Goal: Register for event/course

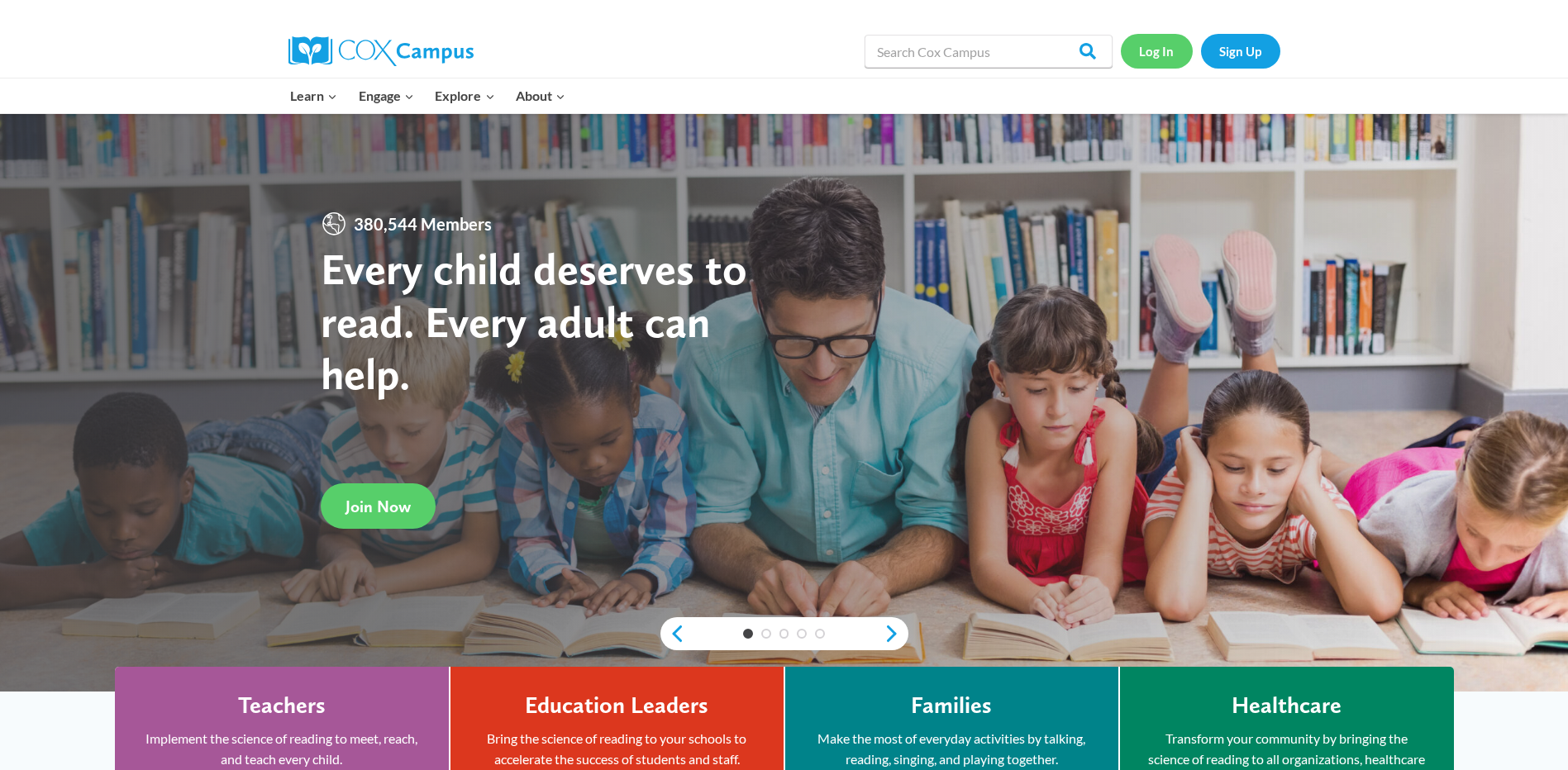
click at [1140, 49] on link "Log In" at bounding box center [1156, 51] width 72 height 34
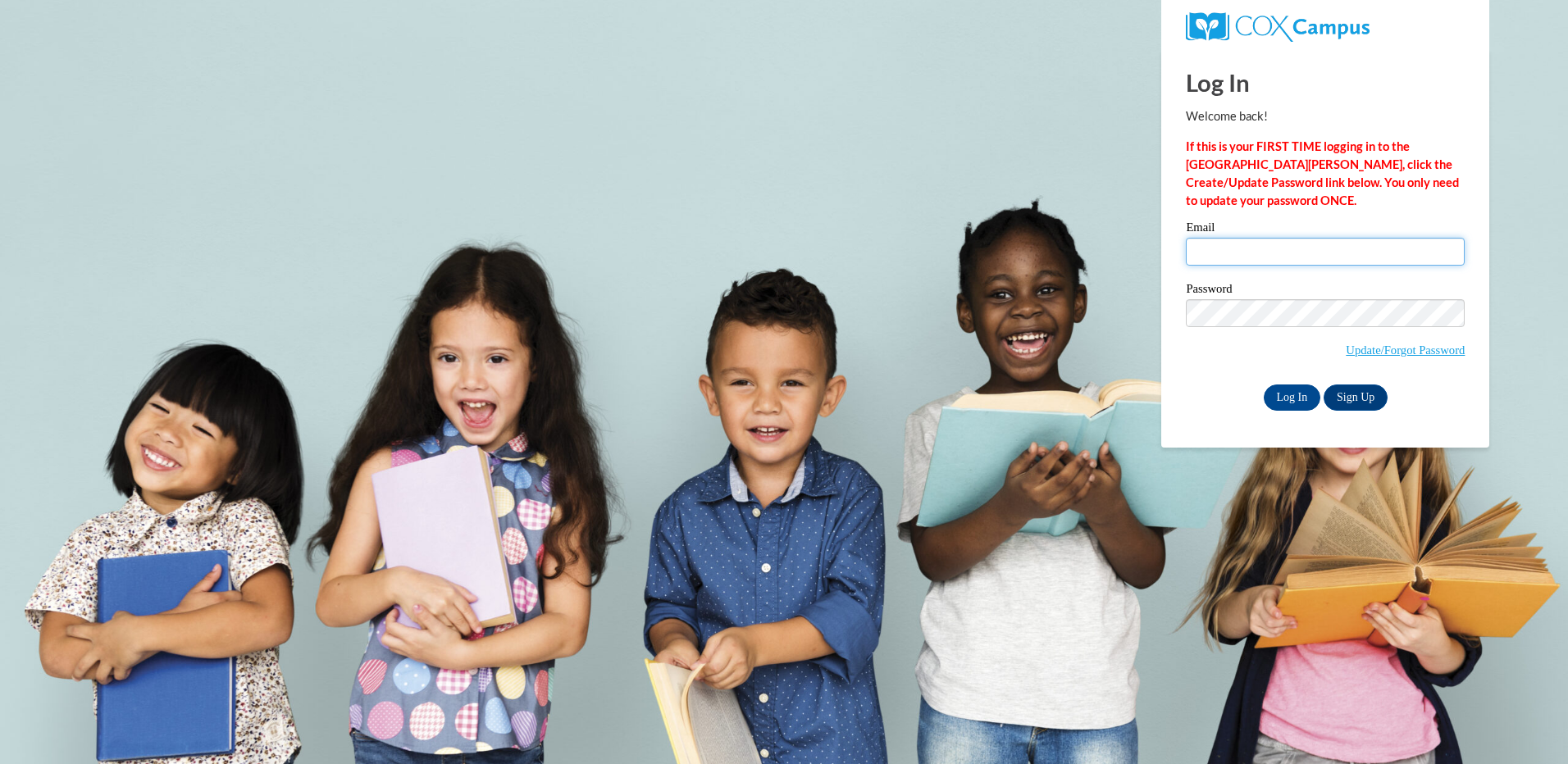
click at [1224, 253] on input "Email" at bounding box center [1325, 252] width 279 height 28
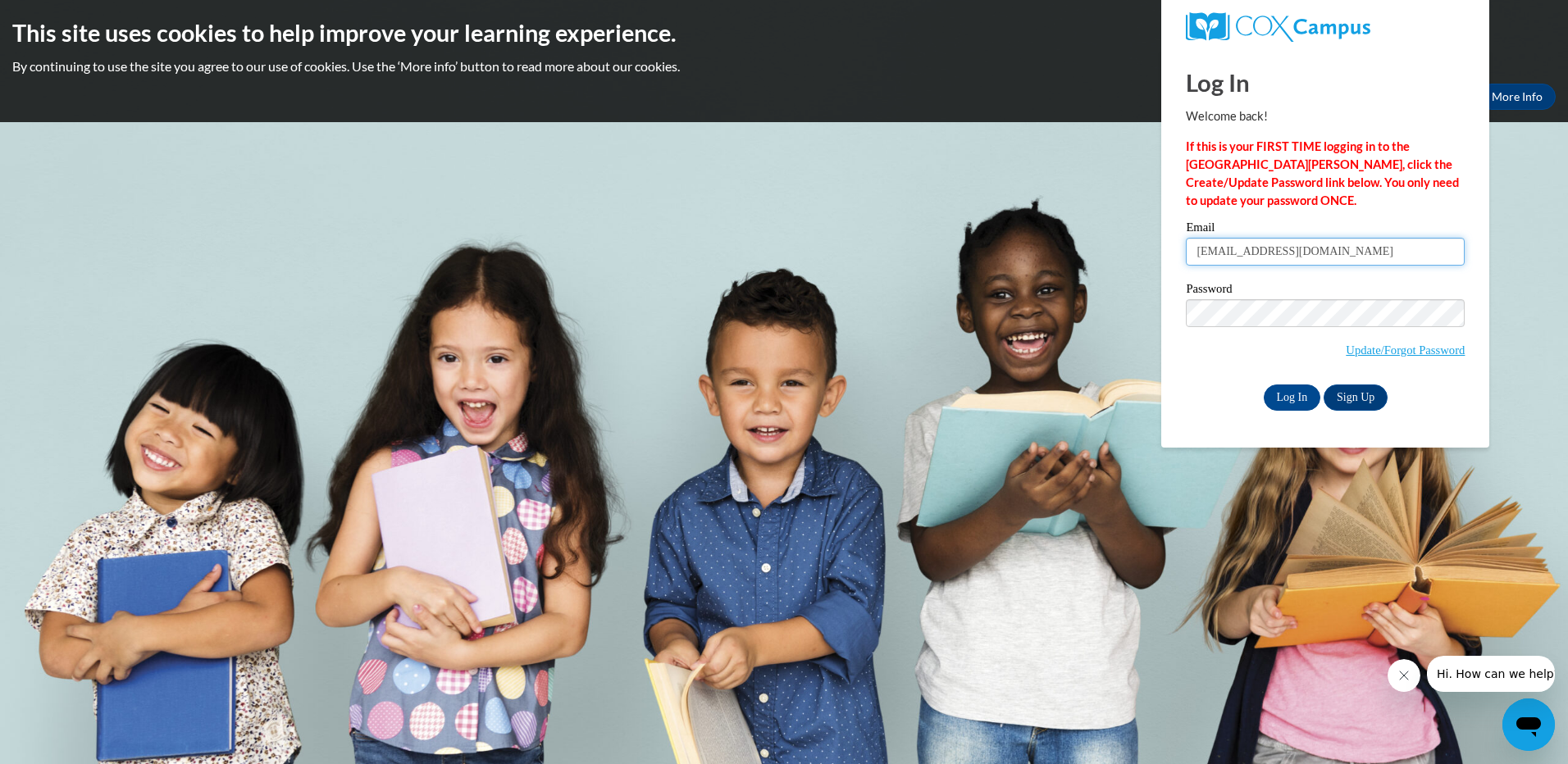
type input "[EMAIL_ADDRESS][DOMAIN_NAME]"
click at [1221, 294] on label "Password" at bounding box center [1325, 290] width 279 height 16
click at [1271, 380] on div "Email scr6721@gmail.com Password Update/Forgot Password Log In Sign Up OR" at bounding box center [1325, 316] width 279 height 188
click at [1272, 387] on input "Log In" at bounding box center [1293, 397] width 57 height 26
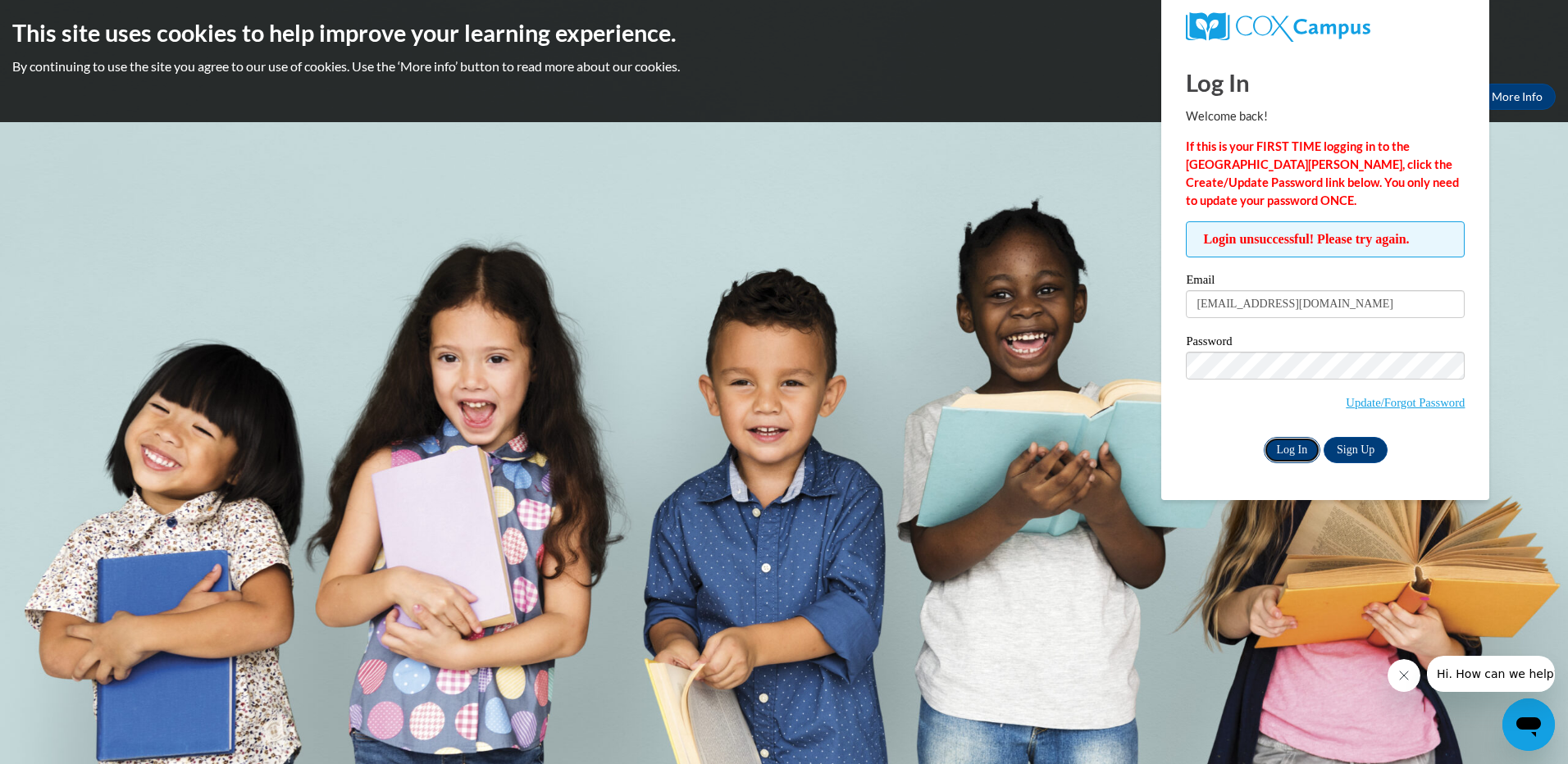
drag, startPoint x: 1300, startPoint y: 444, endPoint x: 1289, endPoint y: 428, distance: 19.4
click at [1300, 443] on input "Log In" at bounding box center [1293, 449] width 57 height 26
click at [1288, 438] on div "Email scr6721@gmail.com Password Update/Forgot Password Log In Sign Up OR" at bounding box center [1325, 368] width 279 height 188
drag, startPoint x: 1288, startPoint y: 438, endPoint x: 1279, endPoint y: 447, distance: 12.7
click at [1282, 448] on input "Log In" at bounding box center [1293, 449] width 57 height 26
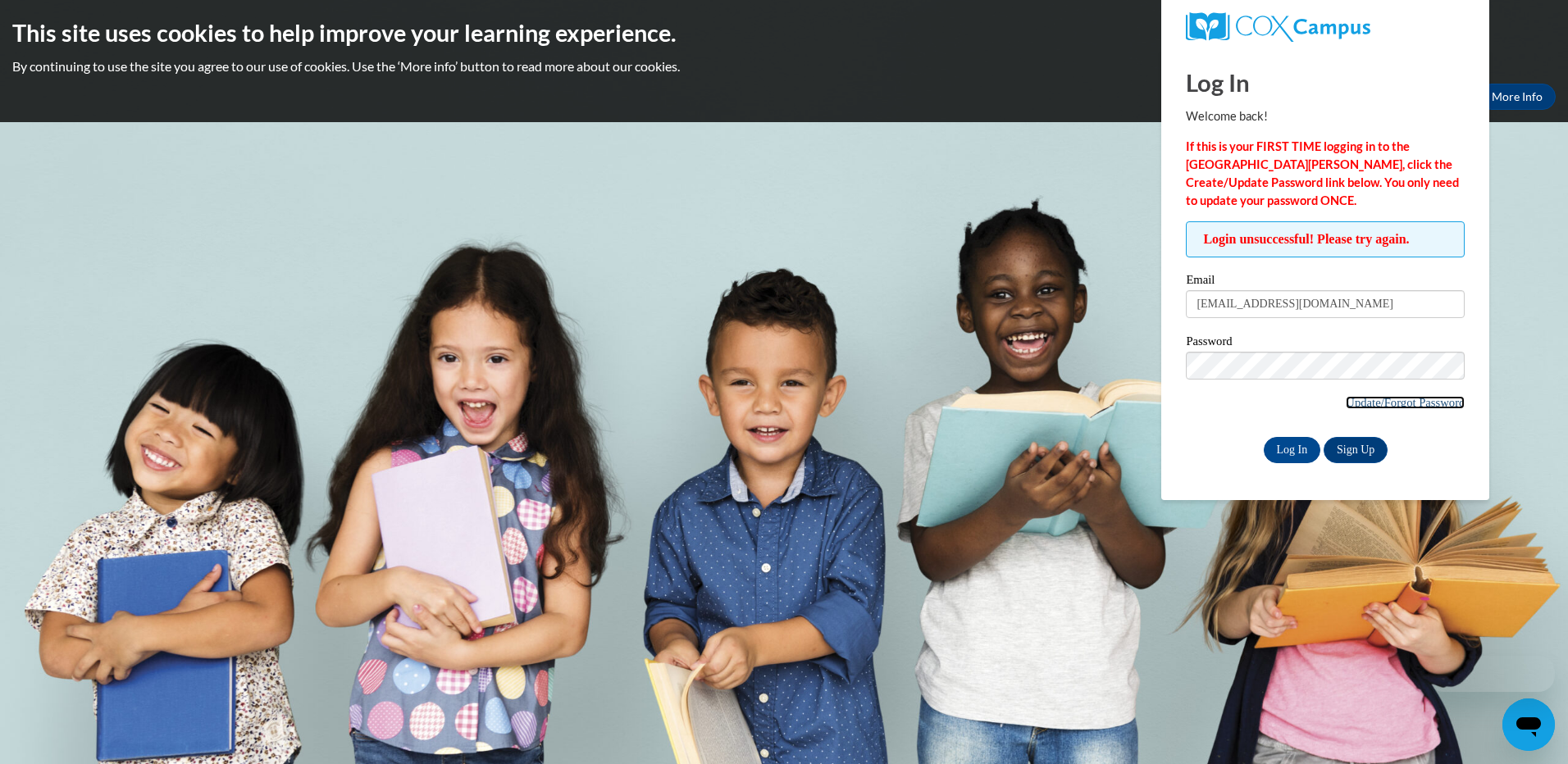
click at [1379, 404] on link "Update/Forgot Password" at bounding box center [1405, 403] width 119 height 13
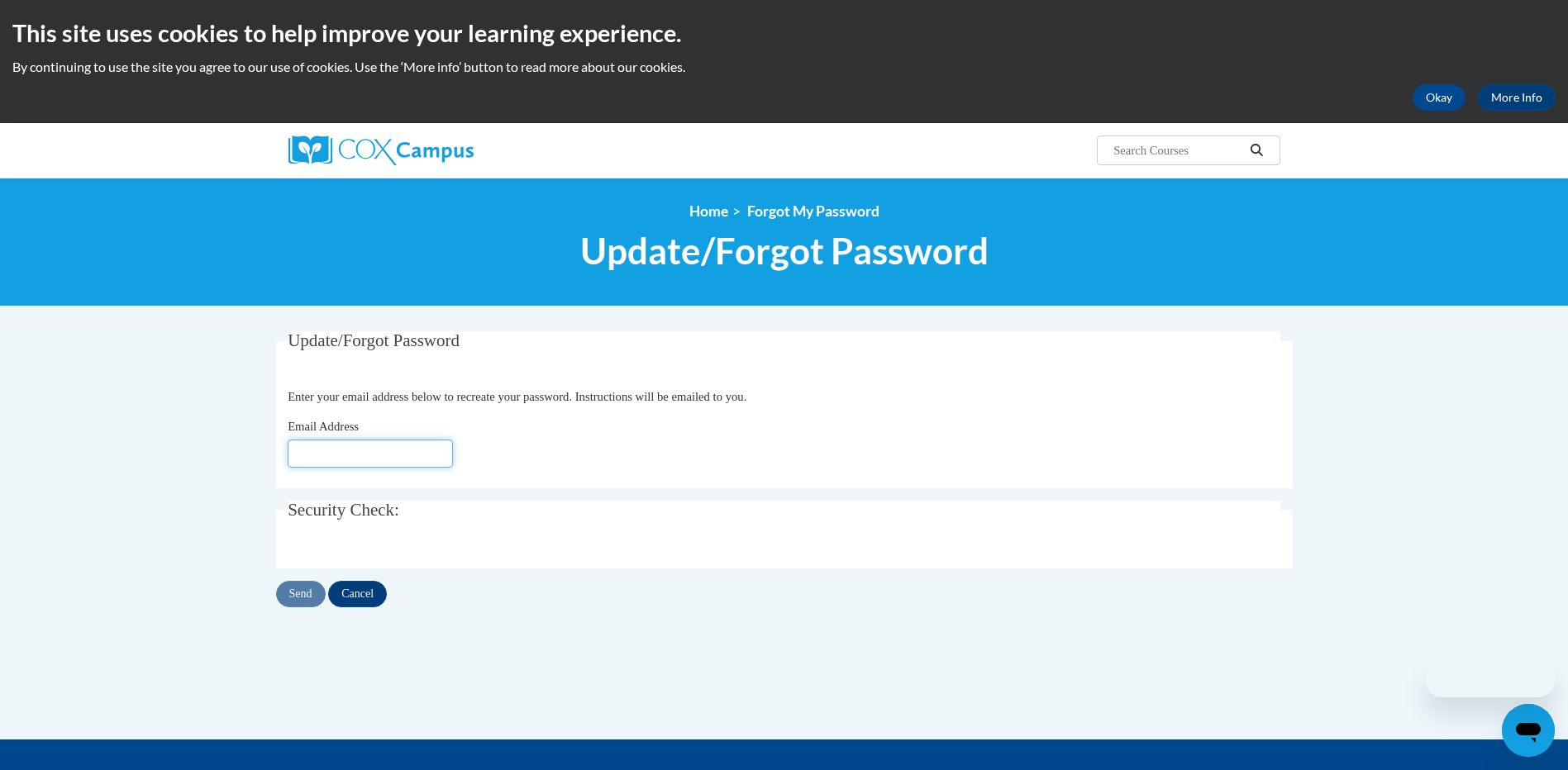
click at [366, 460] on input "Email Address" at bounding box center [370, 453] width 165 height 28
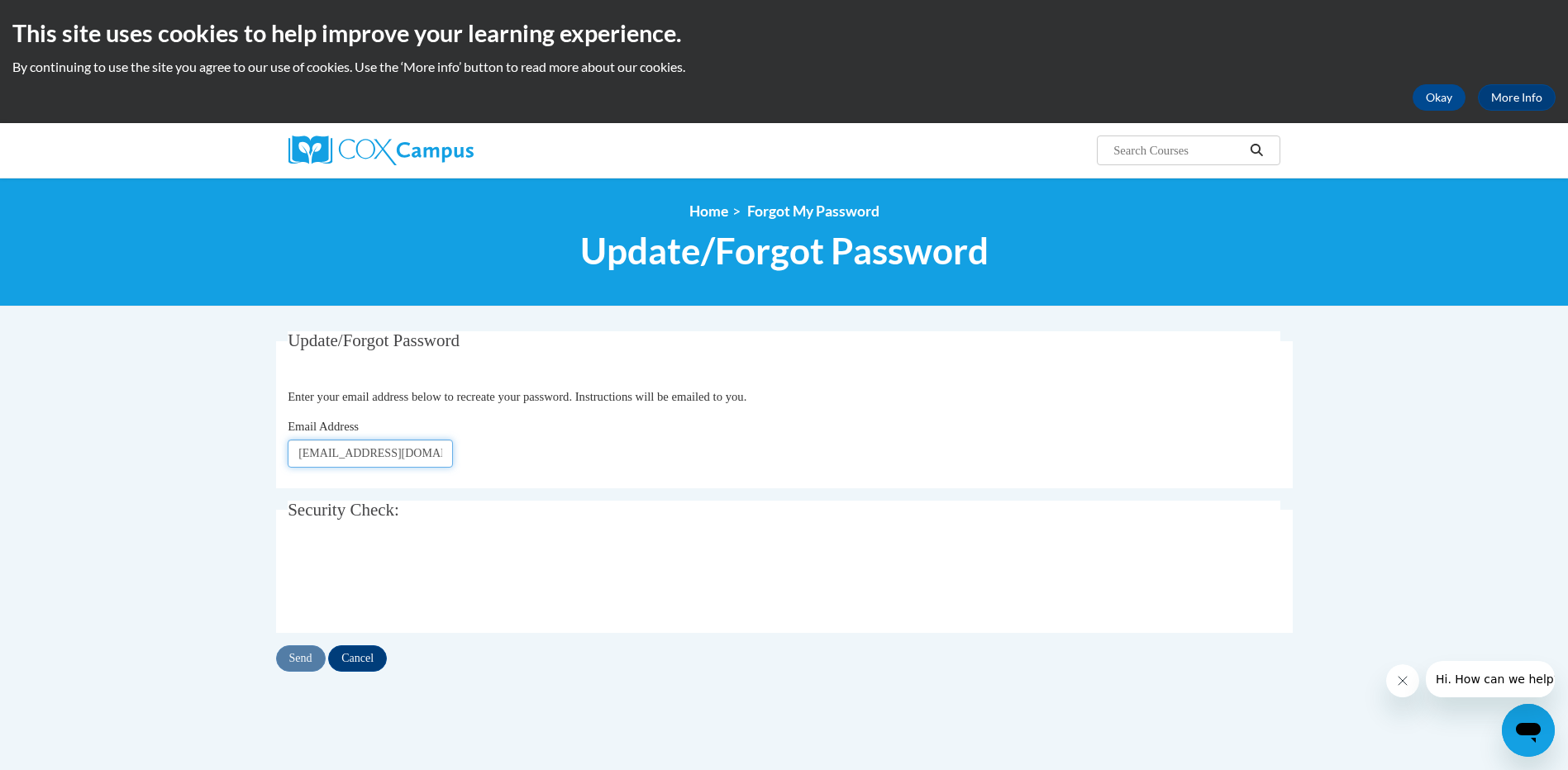
type input "scr6721@gmail.com"
click at [289, 650] on input "Send" at bounding box center [300, 658] width 49 height 26
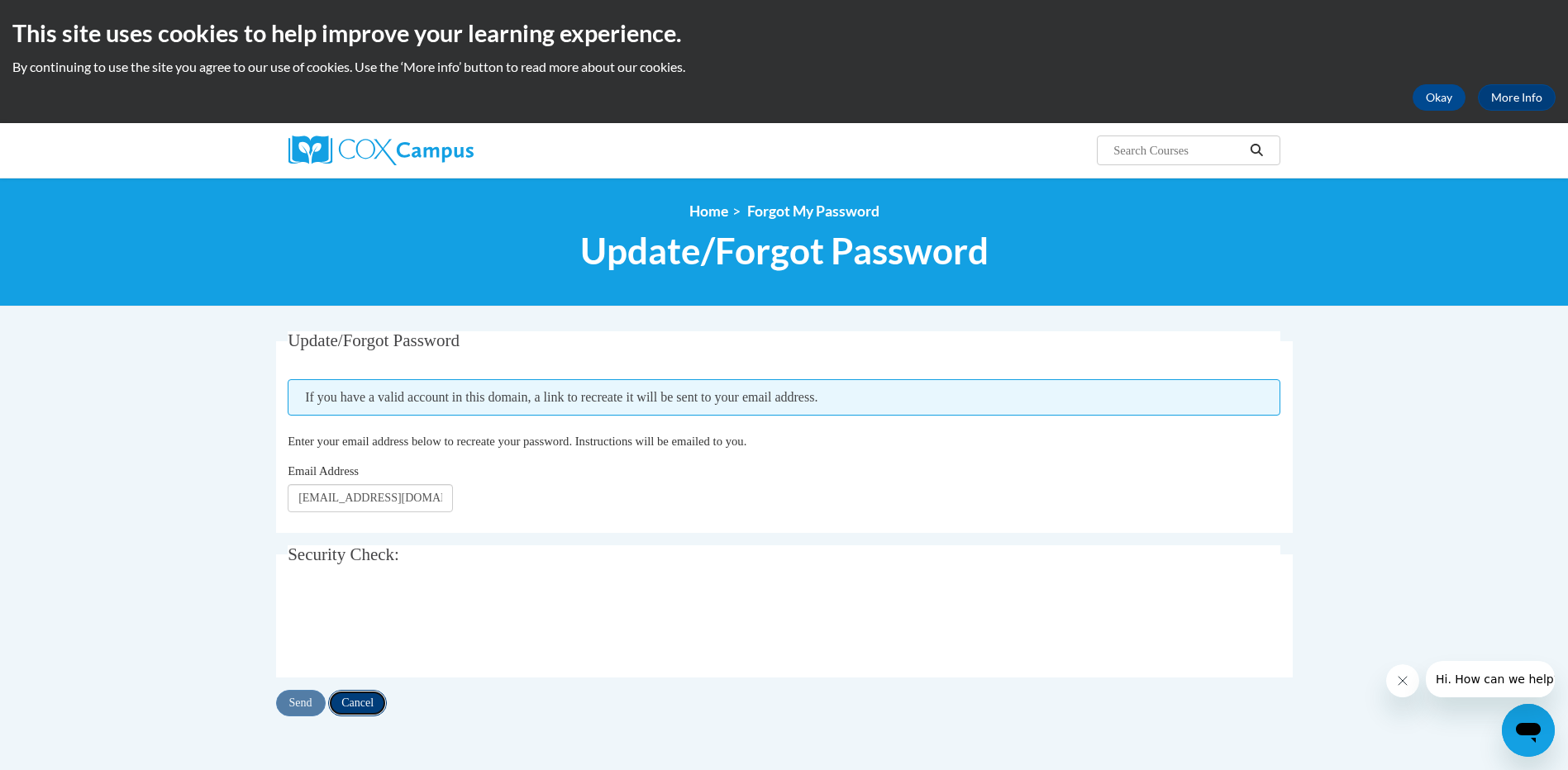
click at [370, 706] on input "Cancel" at bounding box center [357, 703] width 59 height 26
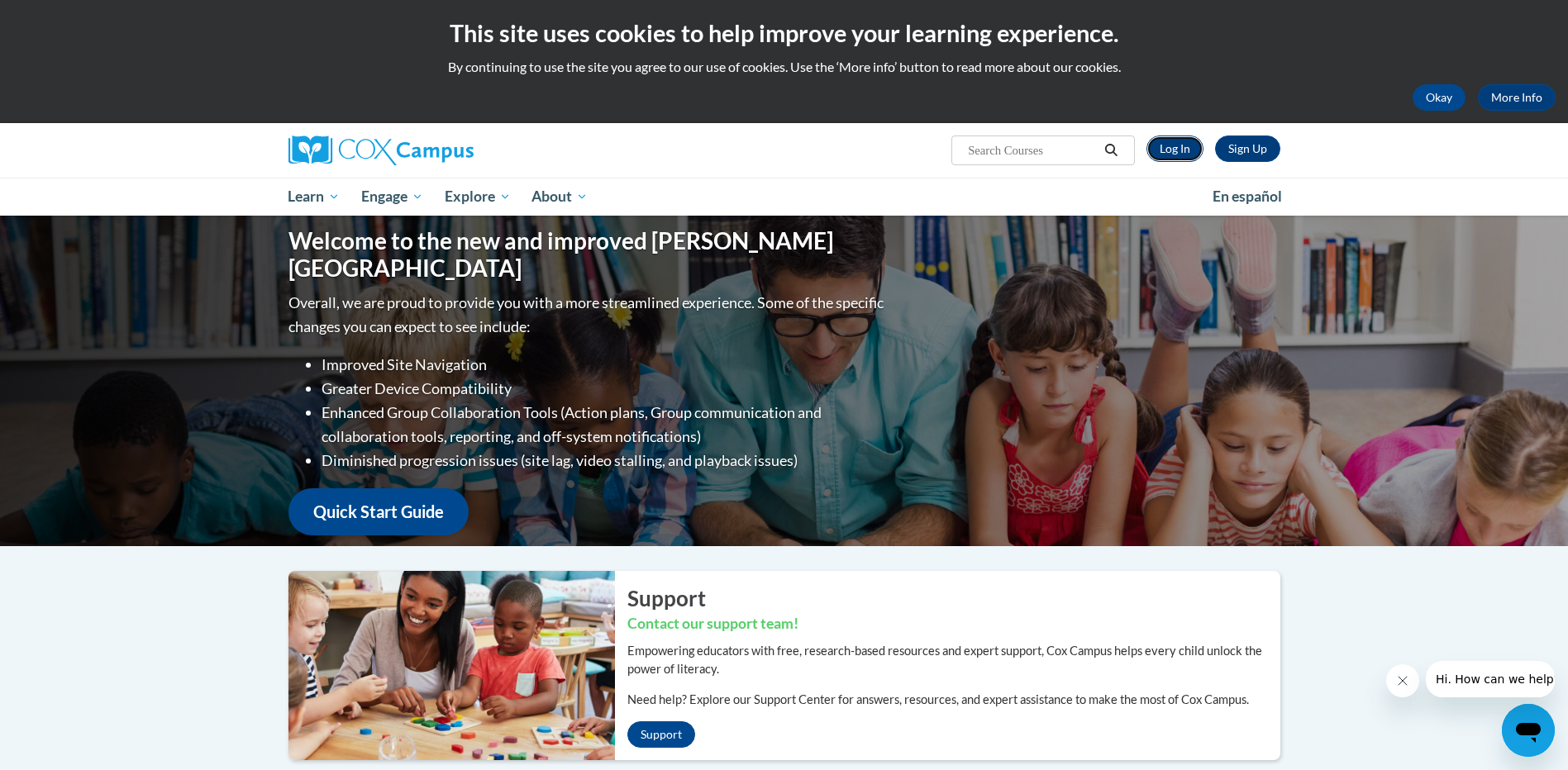
click at [1177, 138] on link "Log In" at bounding box center [1175, 148] width 57 height 26
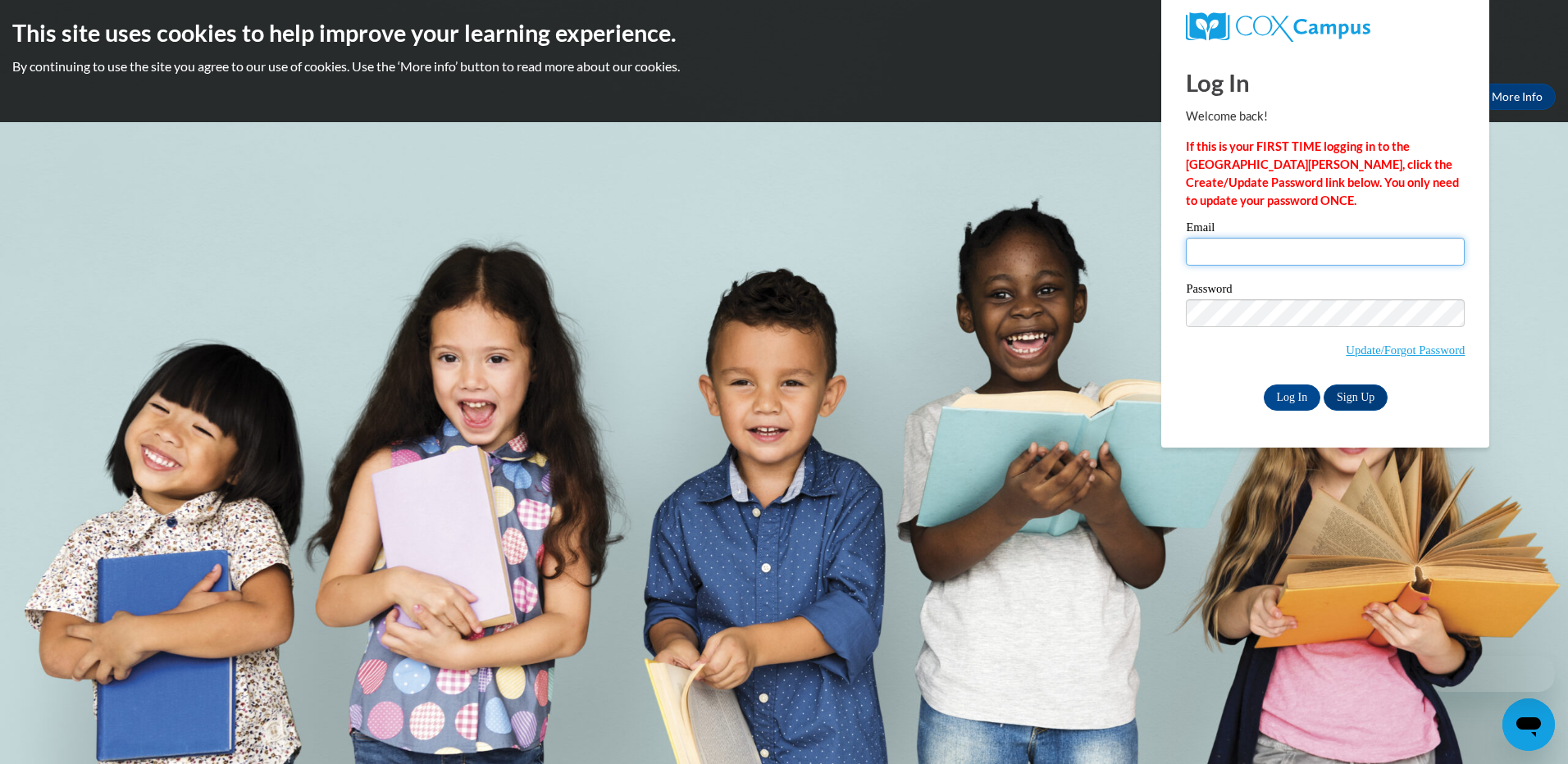
click at [1204, 246] on input "Email" at bounding box center [1325, 252] width 279 height 28
type input "stacyc721@comcast.net"
click at [1271, 392] on input "Log In" at bounding box center [1293, 397] width 57 height 26
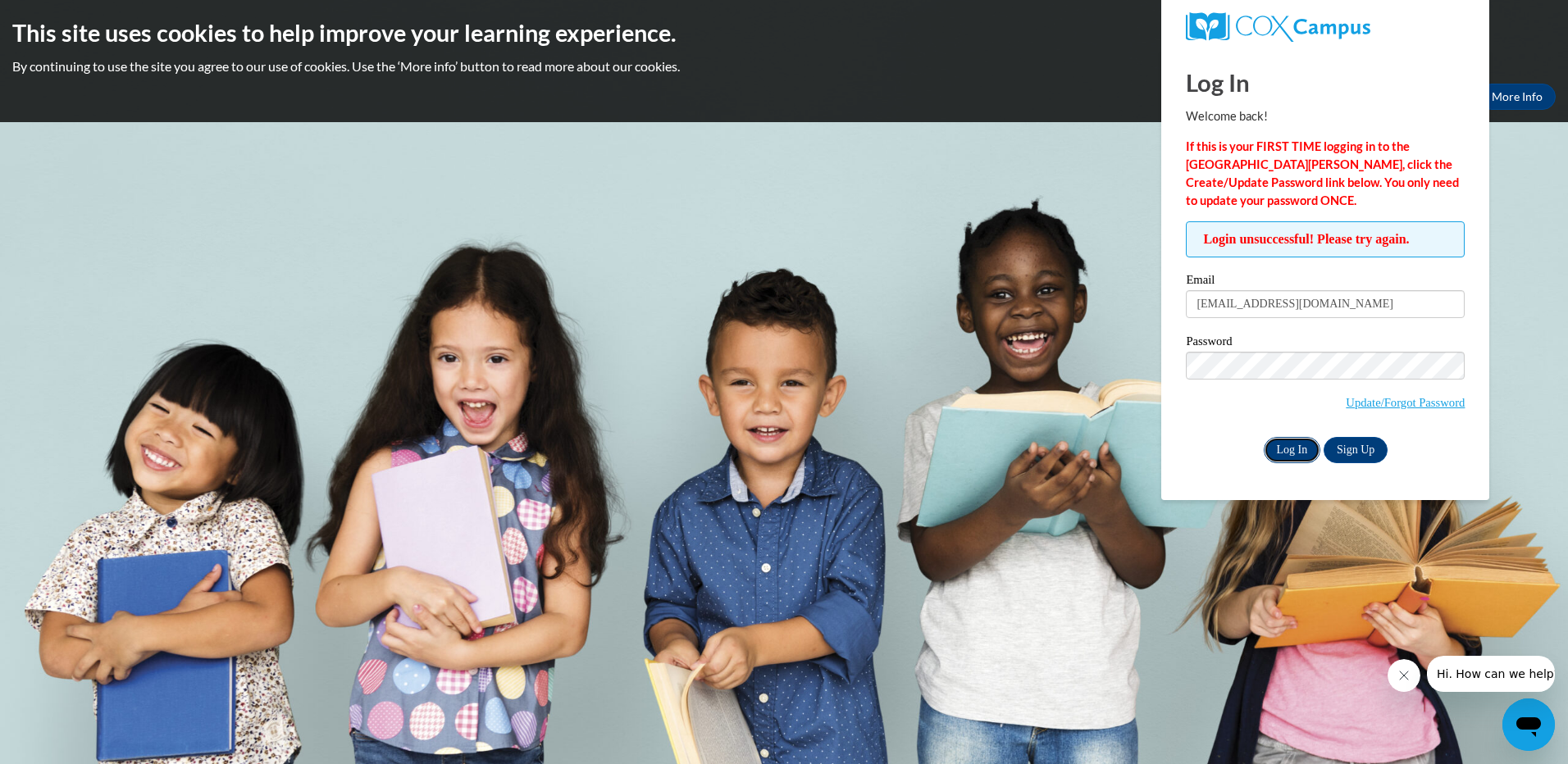
click at [1284, 443] on input "Log In" at bounding box center [1293, 449] width 57 height 26
drag, startPoint x: 1323, startPoint y: 305, endPoint x: 1050, endPoint y: 303, distance: 273.0
click at [1050, 303] on body "This site uses cookies to help improve your learning experience. By continuing …" at bounding box center [784, 382] width 1568 height 764
type input "scr6721@gmail.com"
drag, startPoint x: 1278, startPoint y: 443, endPoint x: 1277, endPoint y: 345, distance: 98.0
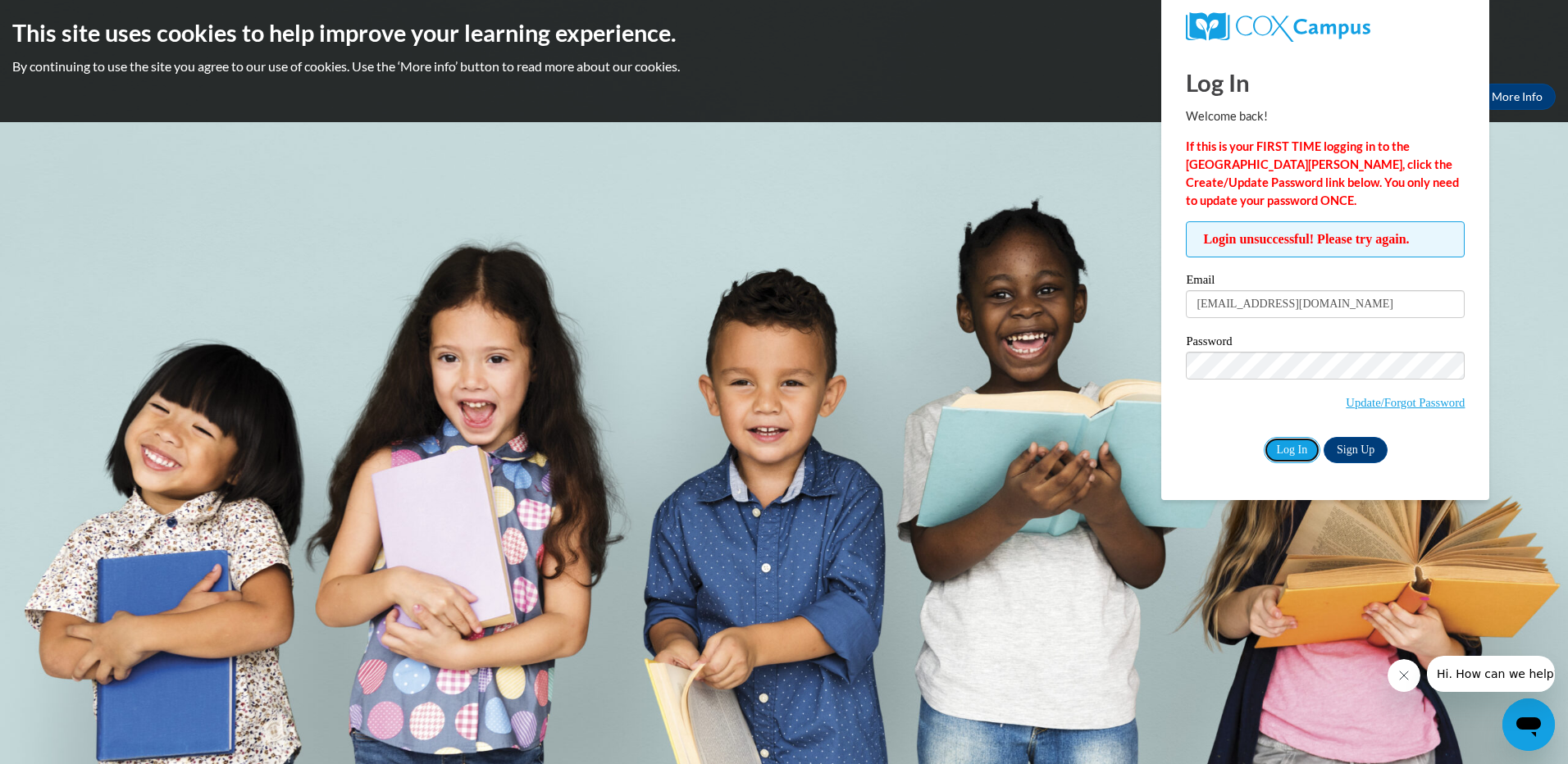
click at [1278, 433] on div "Email scr6721@gmail.com Password Update/Forgot Password Log In Sign Up OR" at bounding box center [1325, 368] width 279 height 188
click at [1361, 448] on link "Sign Up" at bounding box center [1356, 449] width 64 height 26
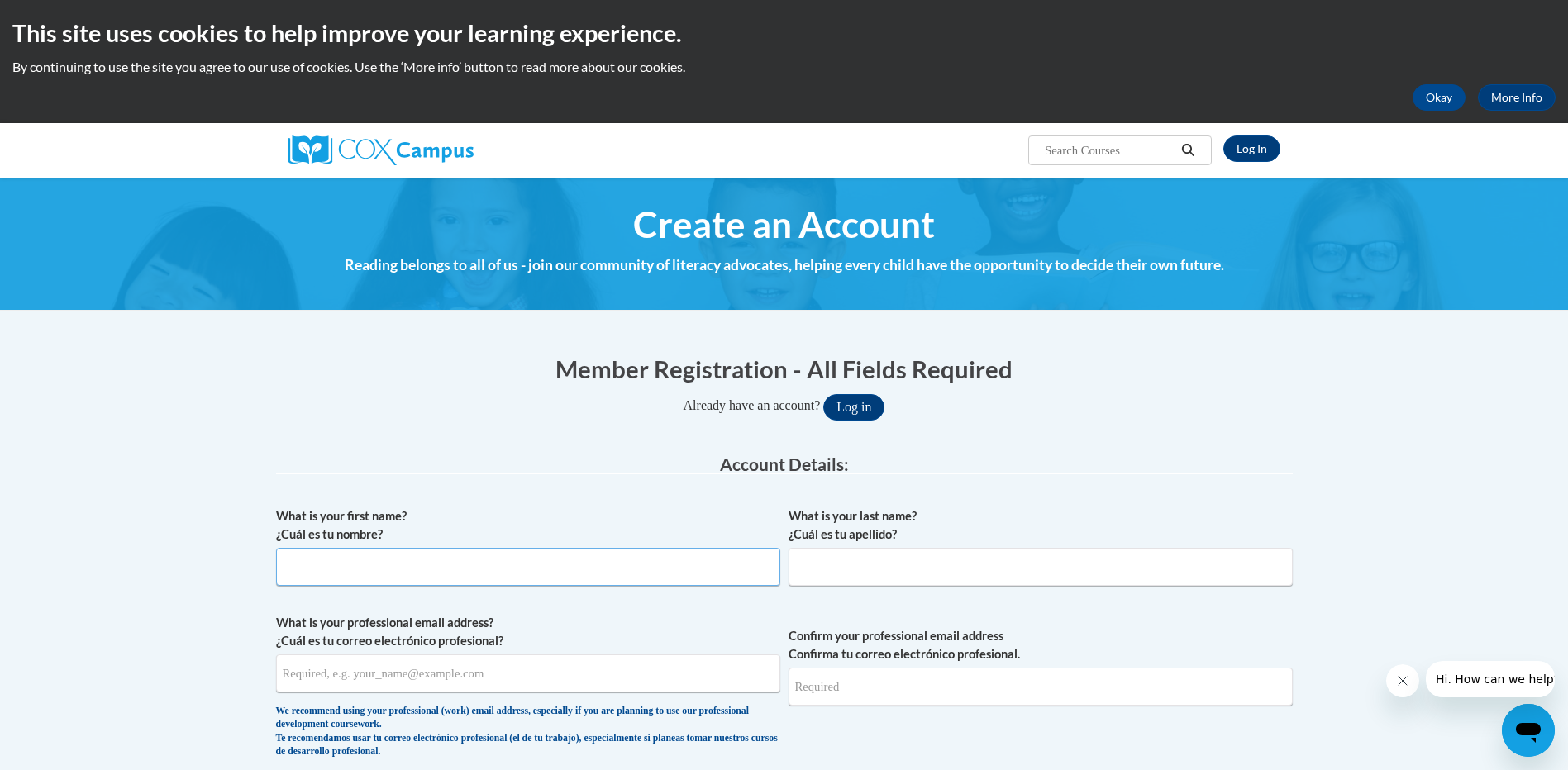
click at [424, 577] on input "What is your first name? ¿Cuál es tu nombre?" at bounding box center [527, 566] width 504 height 38
type input "[PERSON_NAME]"
click at [376, 684] on input "What is your professional email address? ¿Cuál es tu correo electrónico profesi…" at bounding box center [527, 673] width 504 height 38
type input "[EMAIL_ADDRESS][DOMAIN_NAME]"
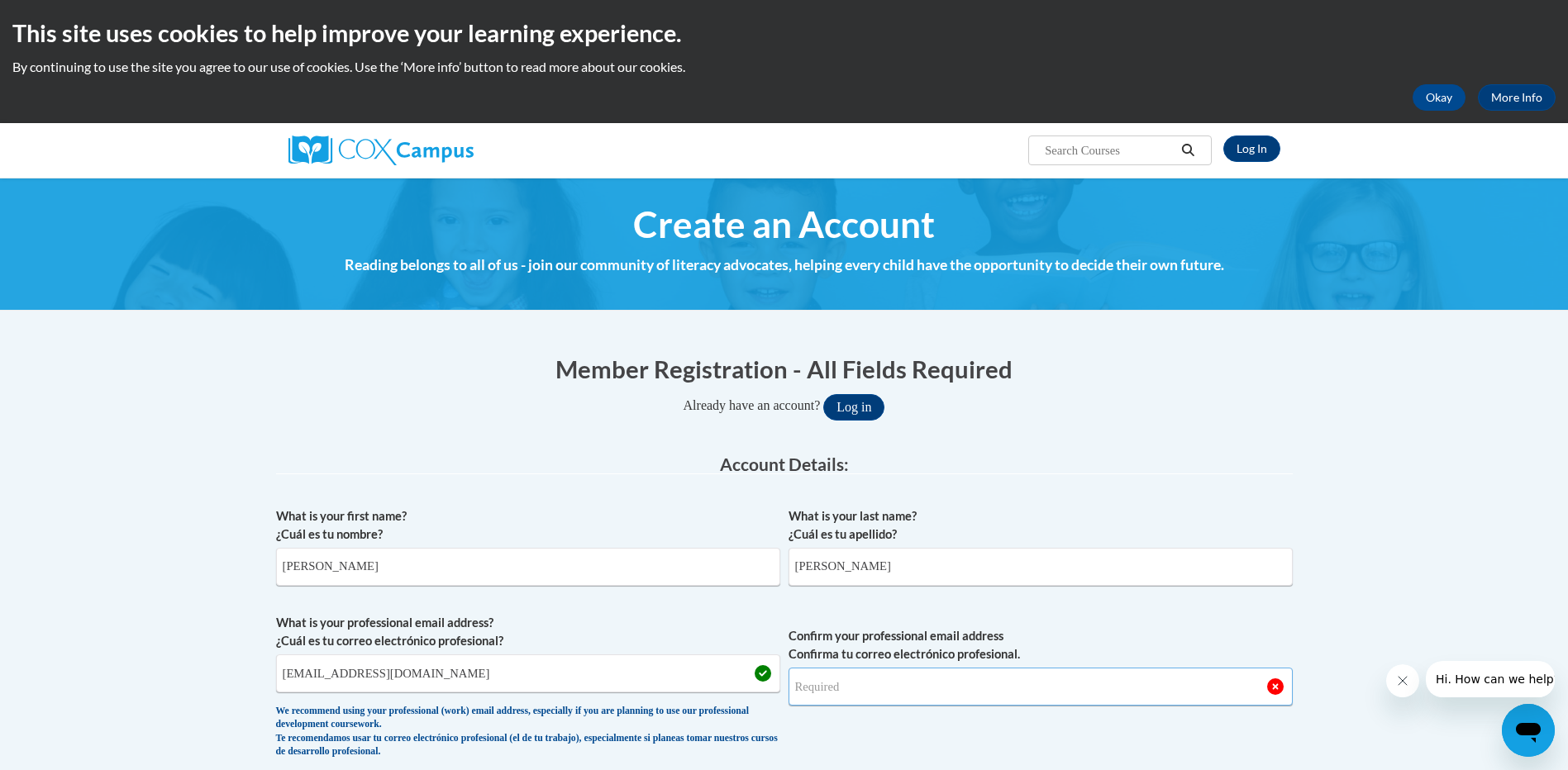
click at [853, 689] on input "Confirm your professional email address Confirma tu correo electrónico profesio…" at bounding box center [1041, 686] width 504 height 38
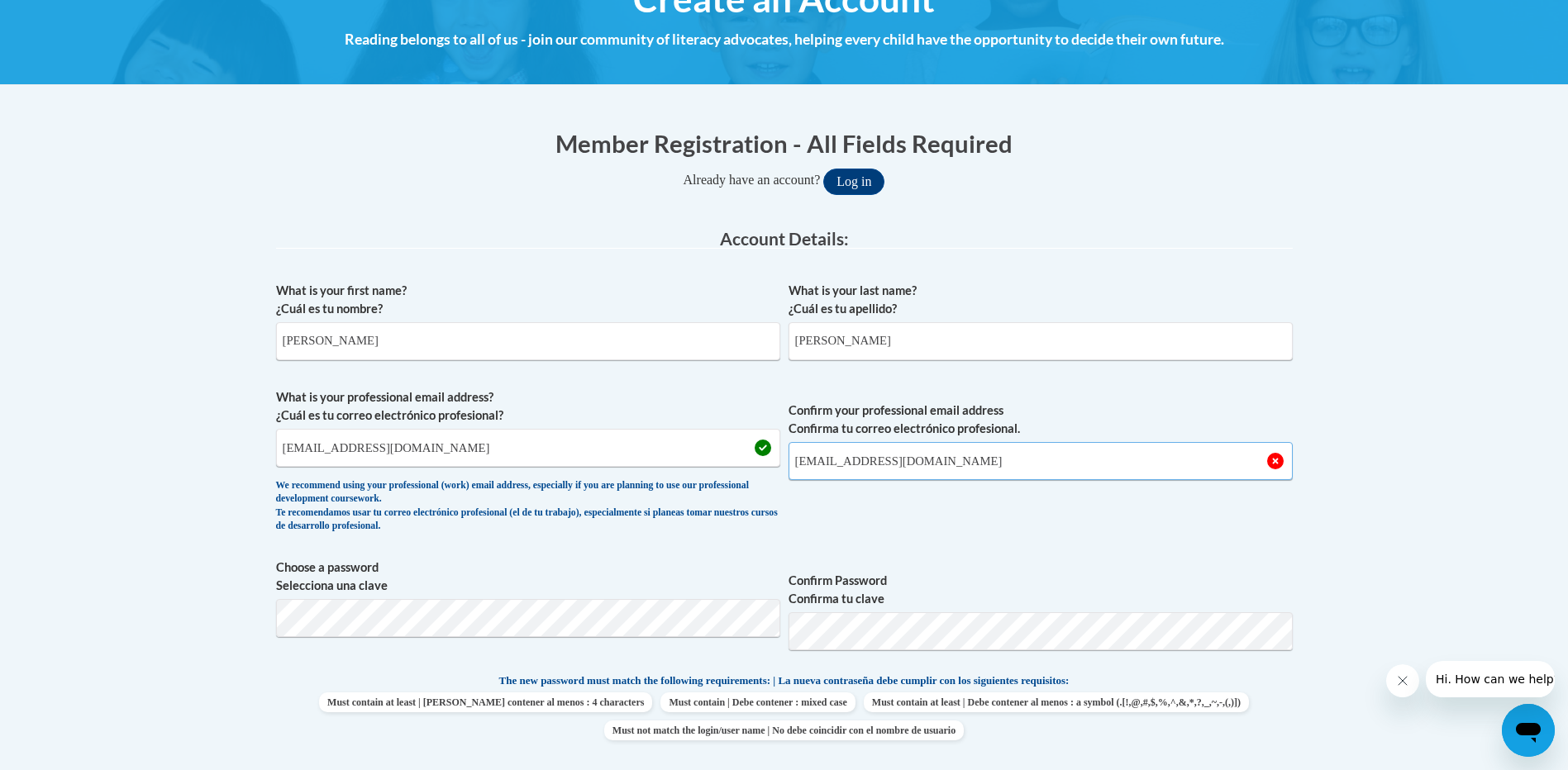
scroll to position [248, 0]
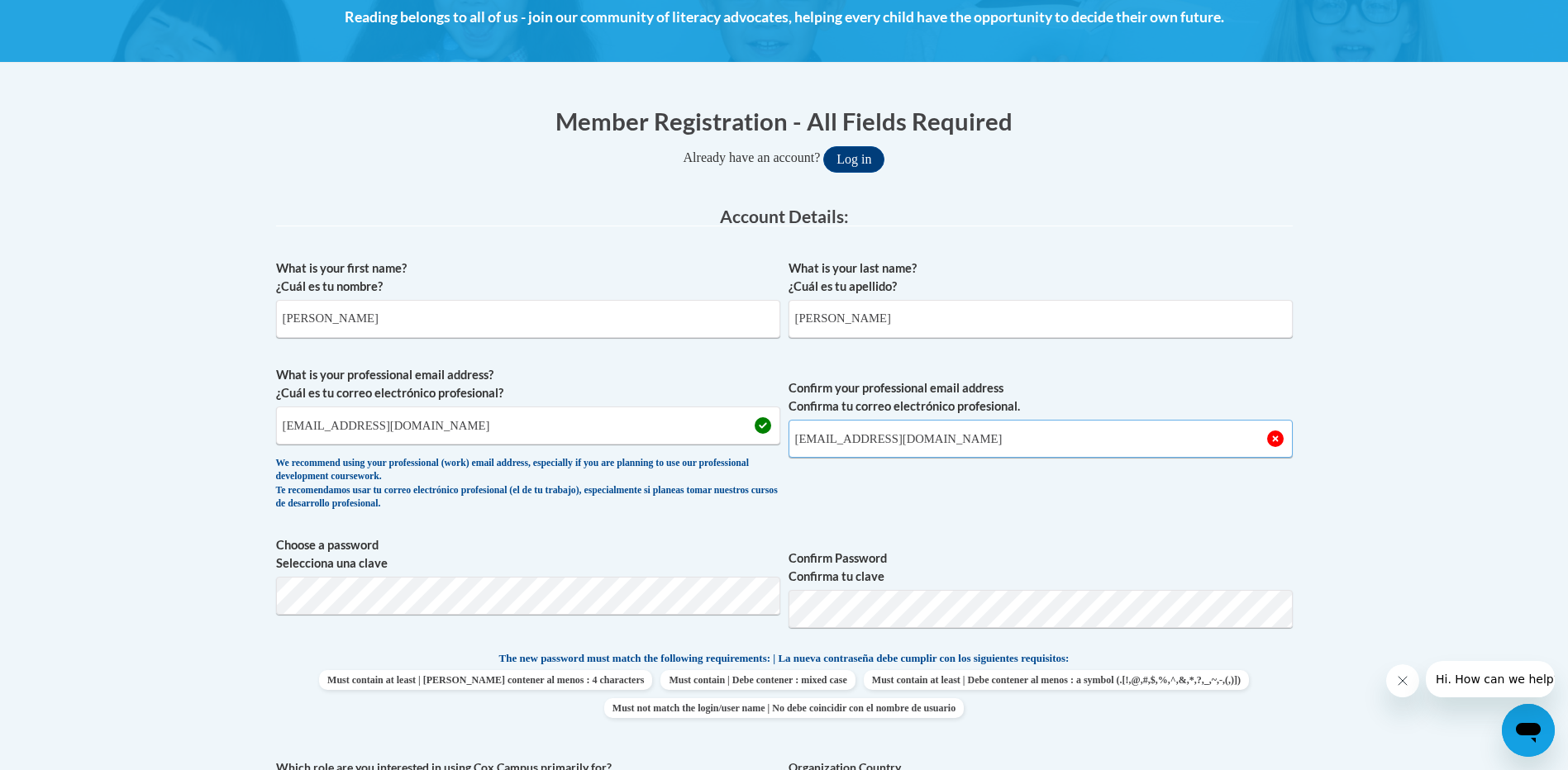
type input "[EMAIL_ADDRESS][DOMAIN_NAME]"
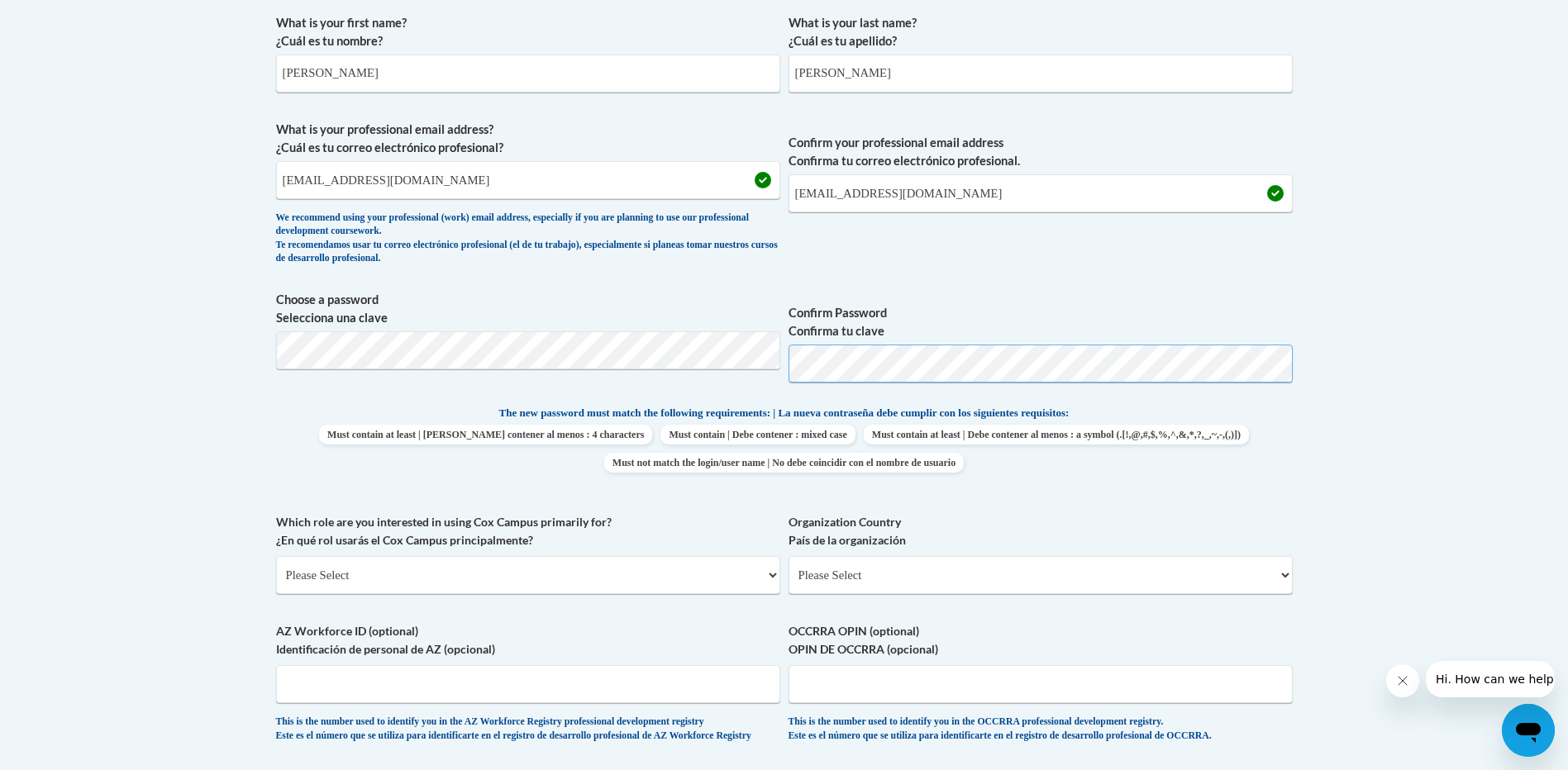
scroll to position [744, 0]
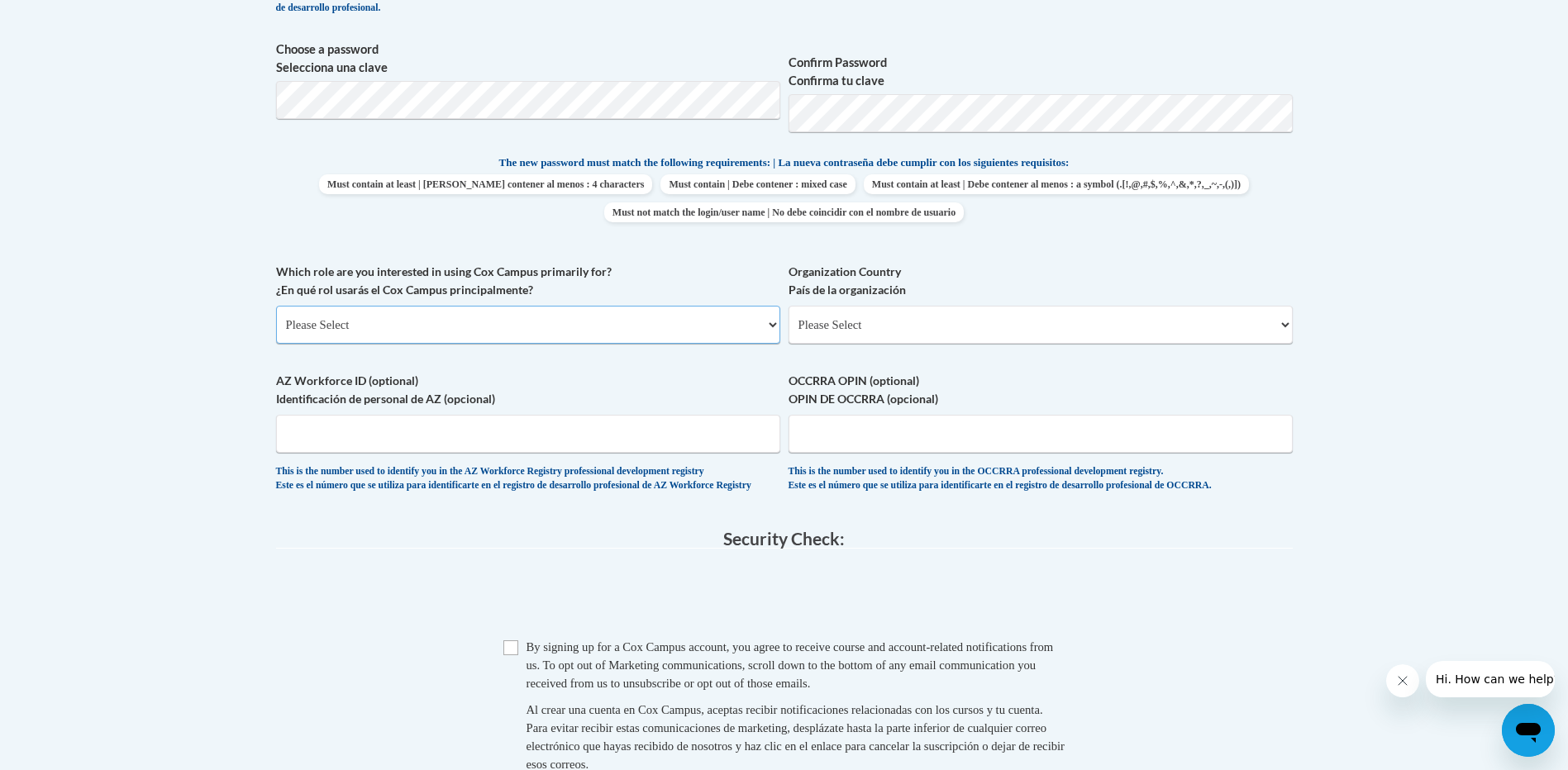
click at [515, 328] on select "Please Select College/University | Colegio/Universidad Community/Nonprofit Part…" at bounding box center [527, 325] width 504 height 38
select select "fbf2d438-af2f-41f8-98f1-81c410e29de3"
click at [276, 306] on select "Please Select College/University | Colegio/Universidad Community/Nonprofit Part…" at bounding box center [527, 325] width 504 height 38
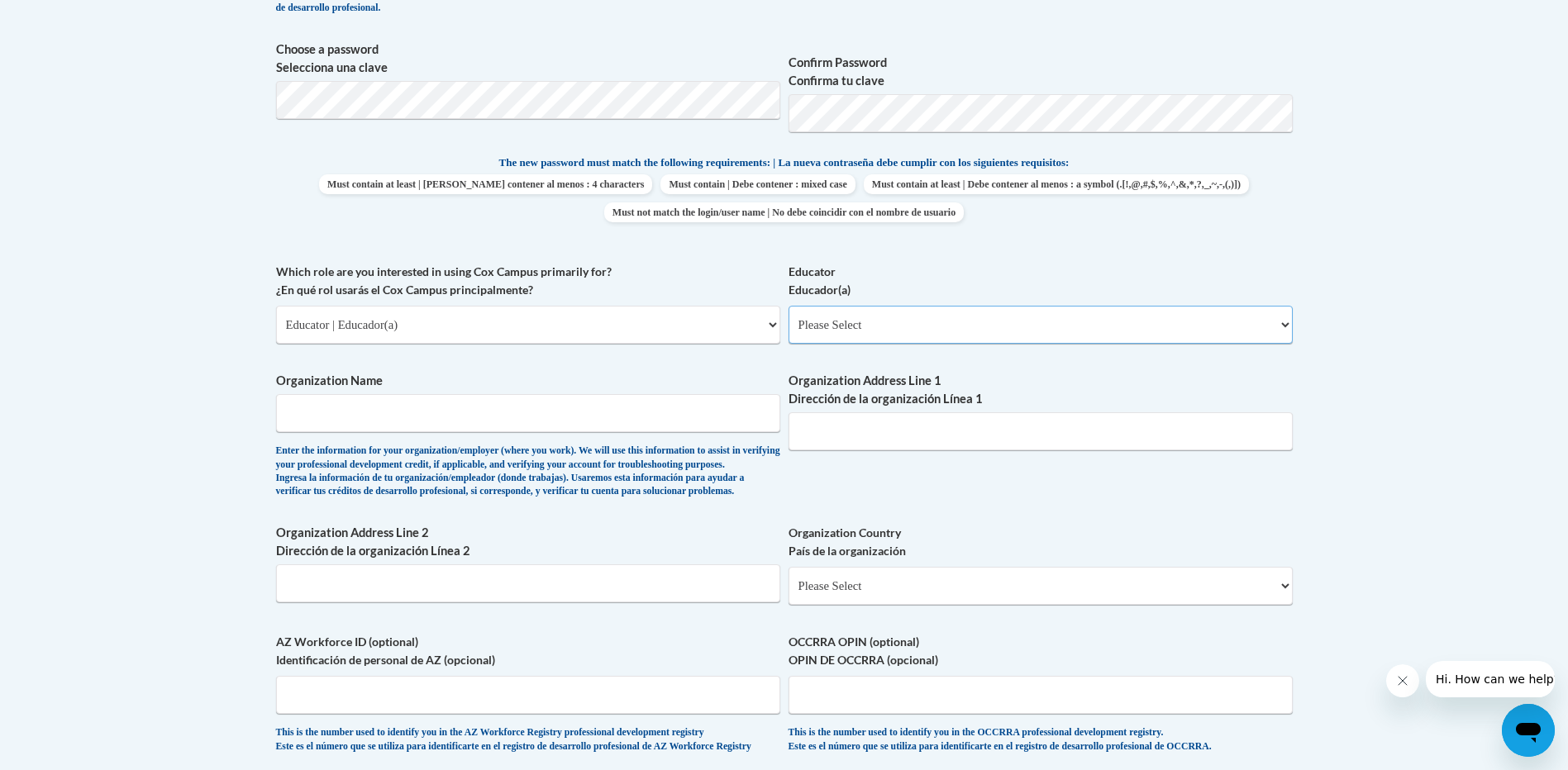
click at [899, 325] on select "Please Select Early Learning/Daycare Teacher/Family Home Care Provider | Maestr…" at bounding box center [1041, 325] width 504 height 38
select select "6732b29e-f5f4-40e4-a595-7dafd2b8fb29"
click at [789, 306] on select "Please Select Early Learning/Daycare Teacher/Family Home Care Provider | Maestr…" at bounding box center [1041, 325] width 504 height 38
click at [840, 434] on input "Organization Address Line 1 Dirección de la organización Línea 1" at bounding box center [1041, 431] width 504 height 38
type input "921 Haymon-Morris Rd."
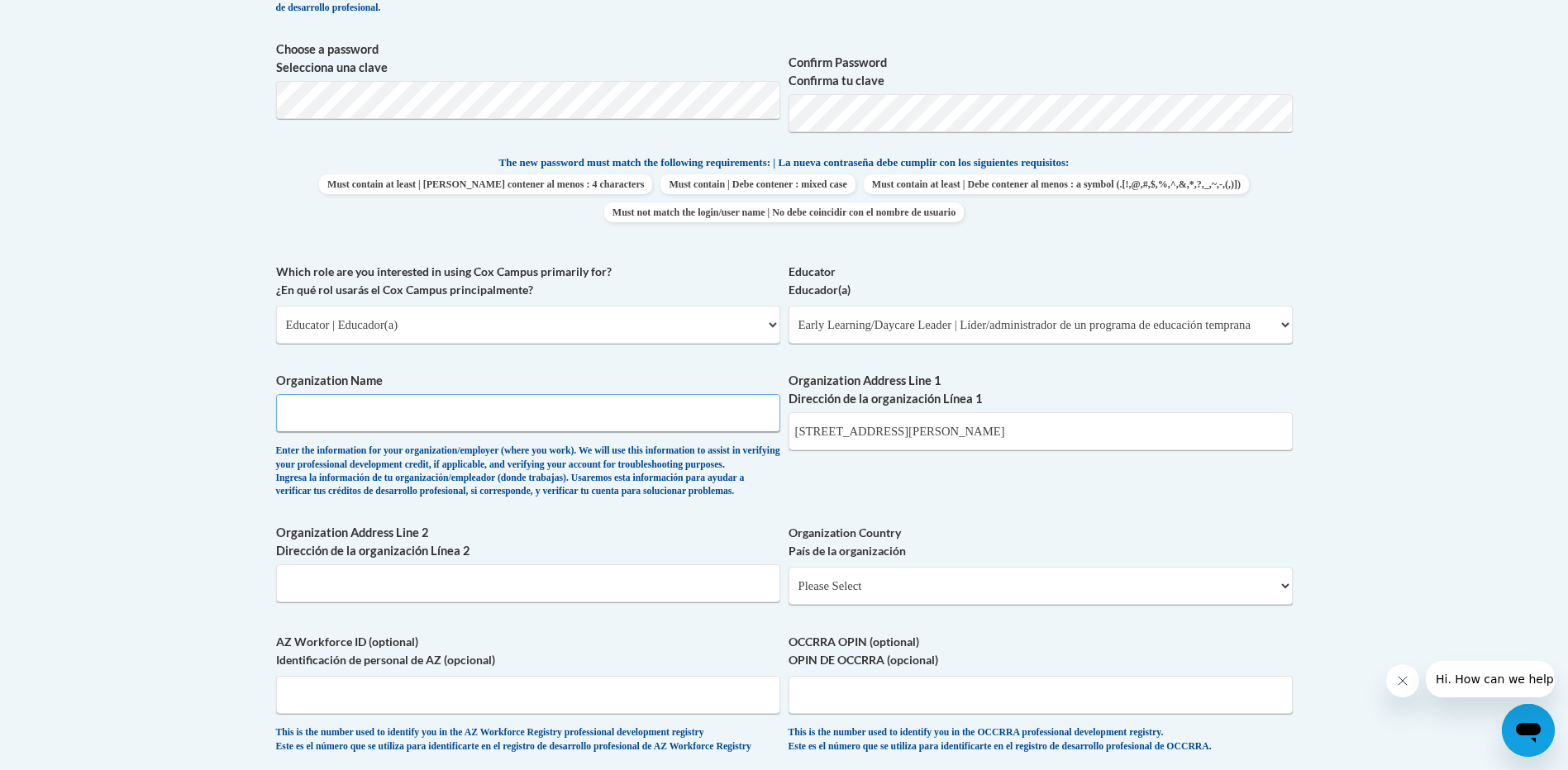
click at [579, 427] on input "Organization Name" at bounding box center [527, 413] width 504 height 38
type input "Cadence Academy Preschool"
click at [831, 605] on select "Please Select United States | Estados Unidos Outside of the United States | Fue…" at bounding box center [1041, 585] width 504 height 38
select select "ad49bcad-a171-4b2e-b99c-48b446064914"
click at [789, 594] on select "Please Select United States | Estados Unidos Outside of the United States | Fue…" at bounding box center [1041, 585] width 504 height 38
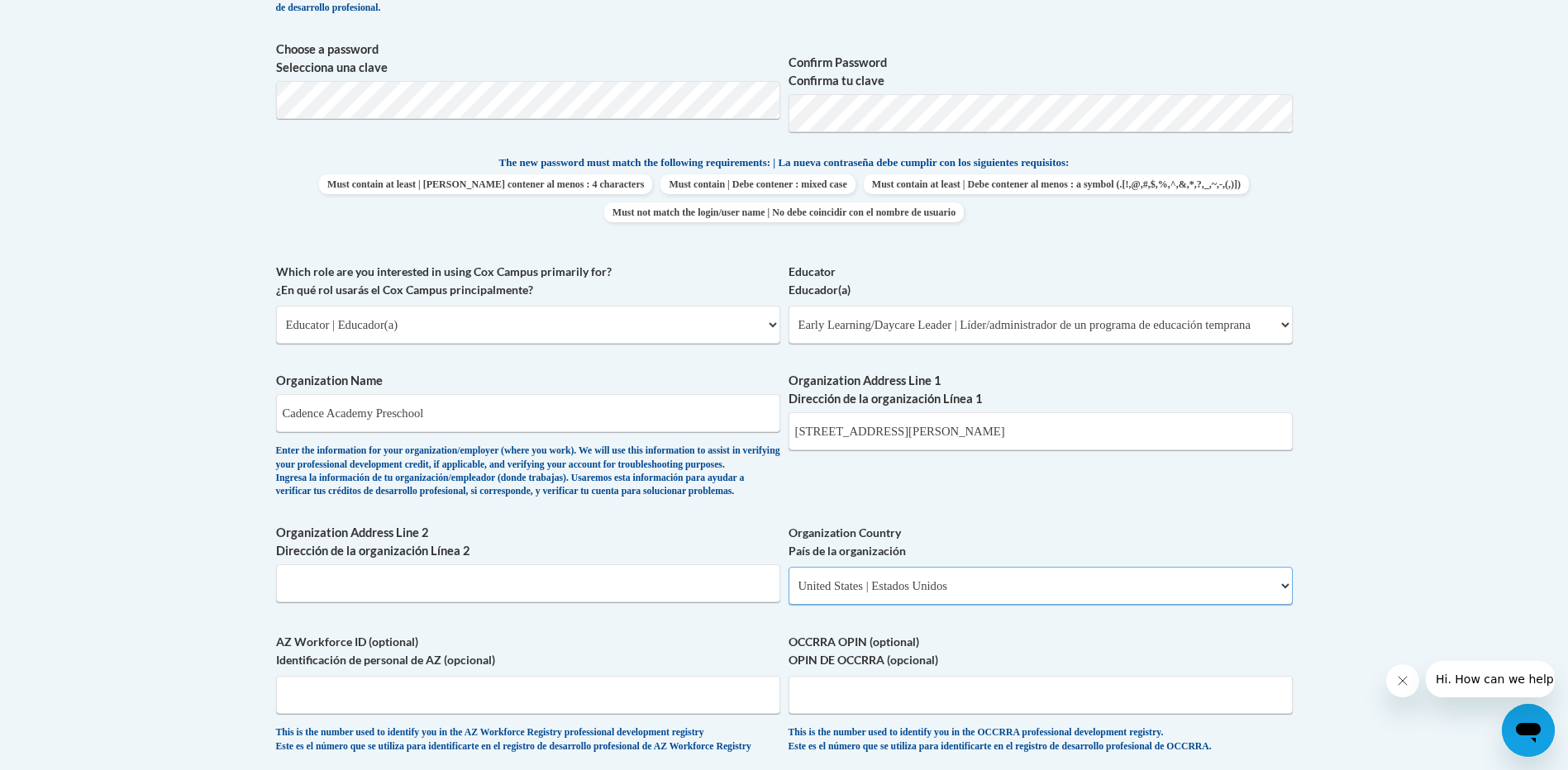
select select
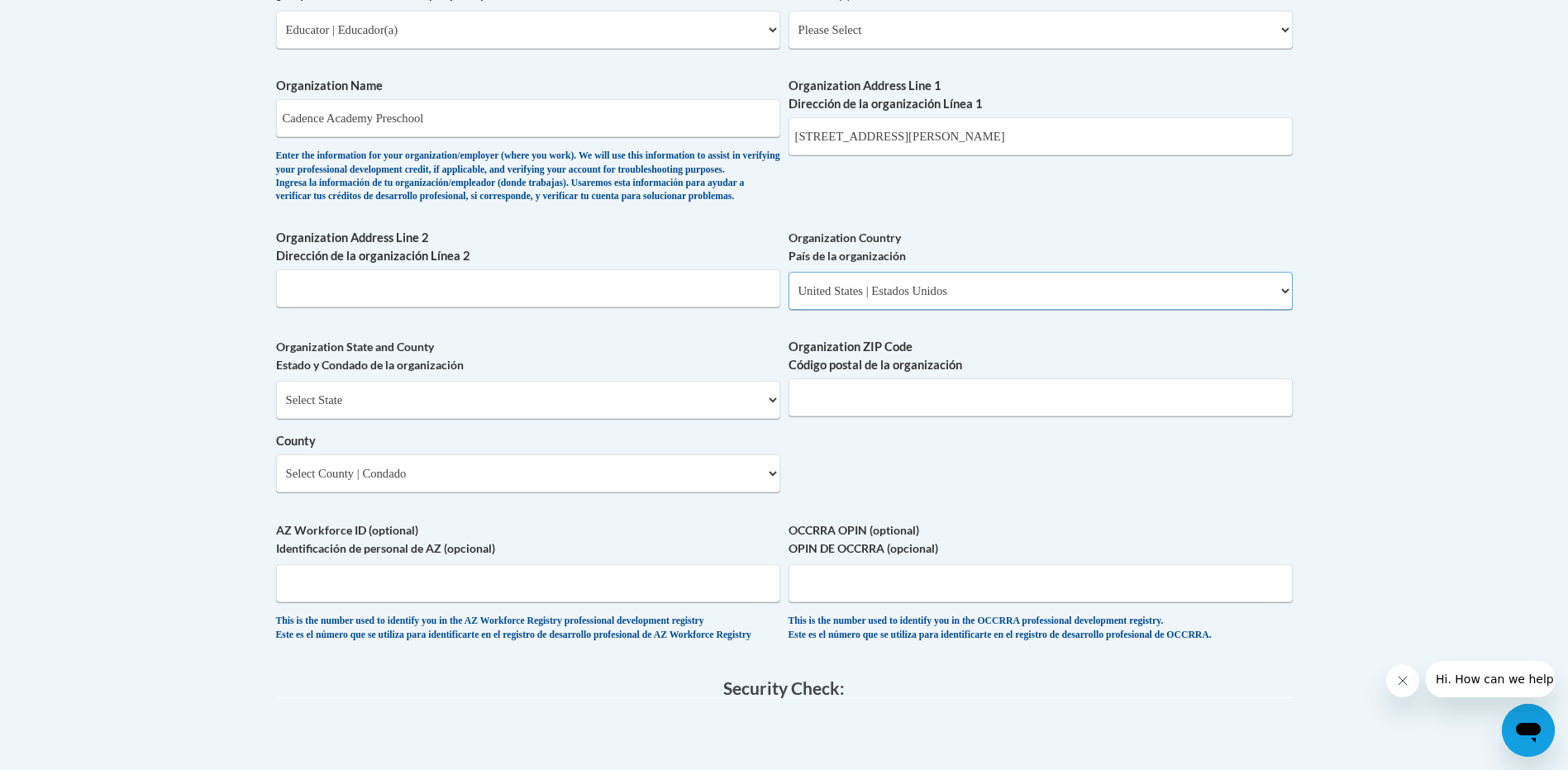
scroll to position [1074, 0]
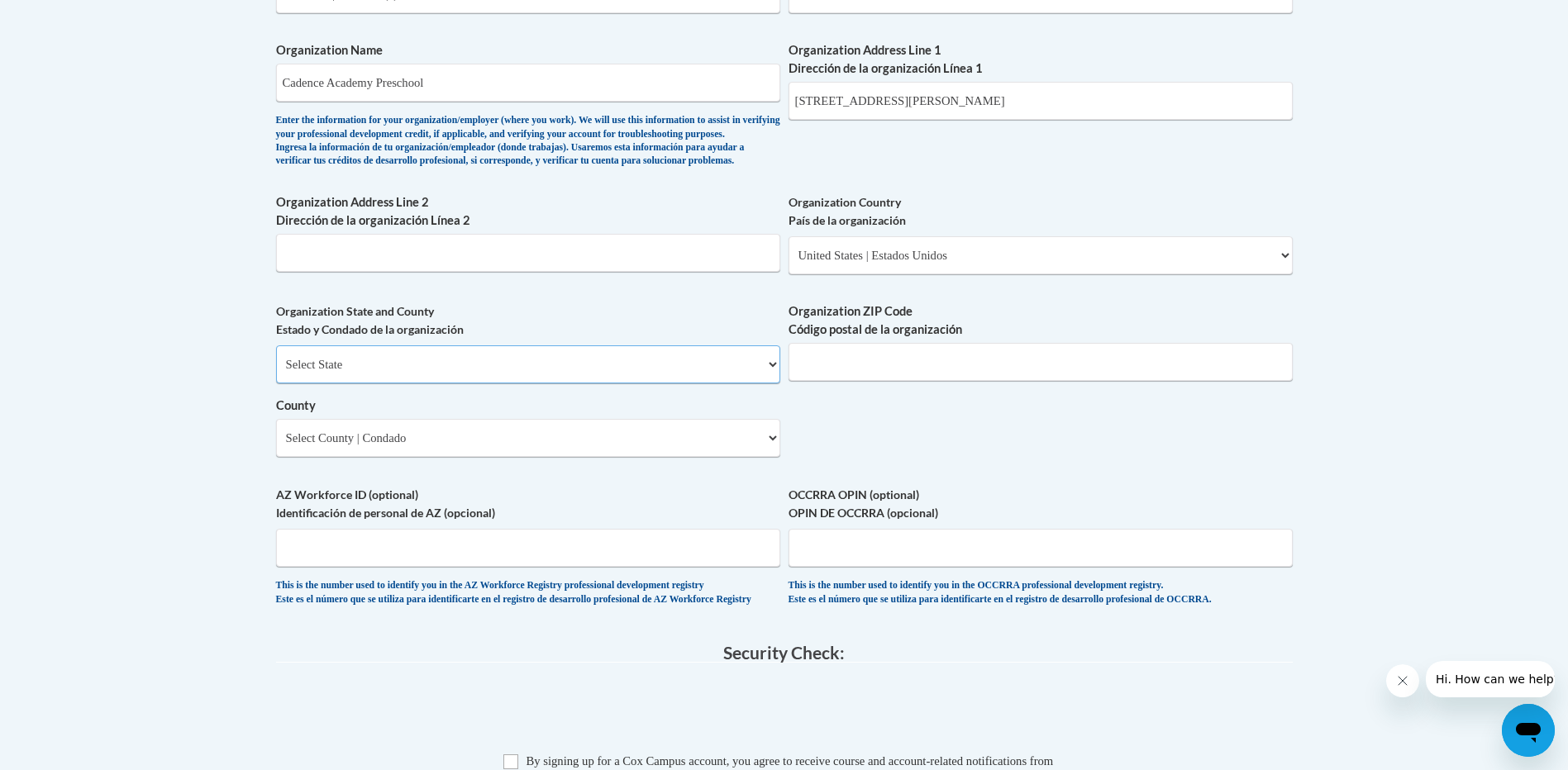
click at [555, 383] on select "Select State Alabama Alaska Arizona Arkansas California Colorado Connecticut De…" at bounding box center [527, 364] width 504 height 38
select select "Georgia"
click at [276, 372] on select "Select State Alabama Alaska Arizona Arkansas California Colorado Connecticut De…" at bounding box center [527, 364] width 504 height 38
click at [825, 381] on input "Organization ZIP Code Código postal de la organización" at bounding box center [1041, 361] width 504 height 38
type input "30680"
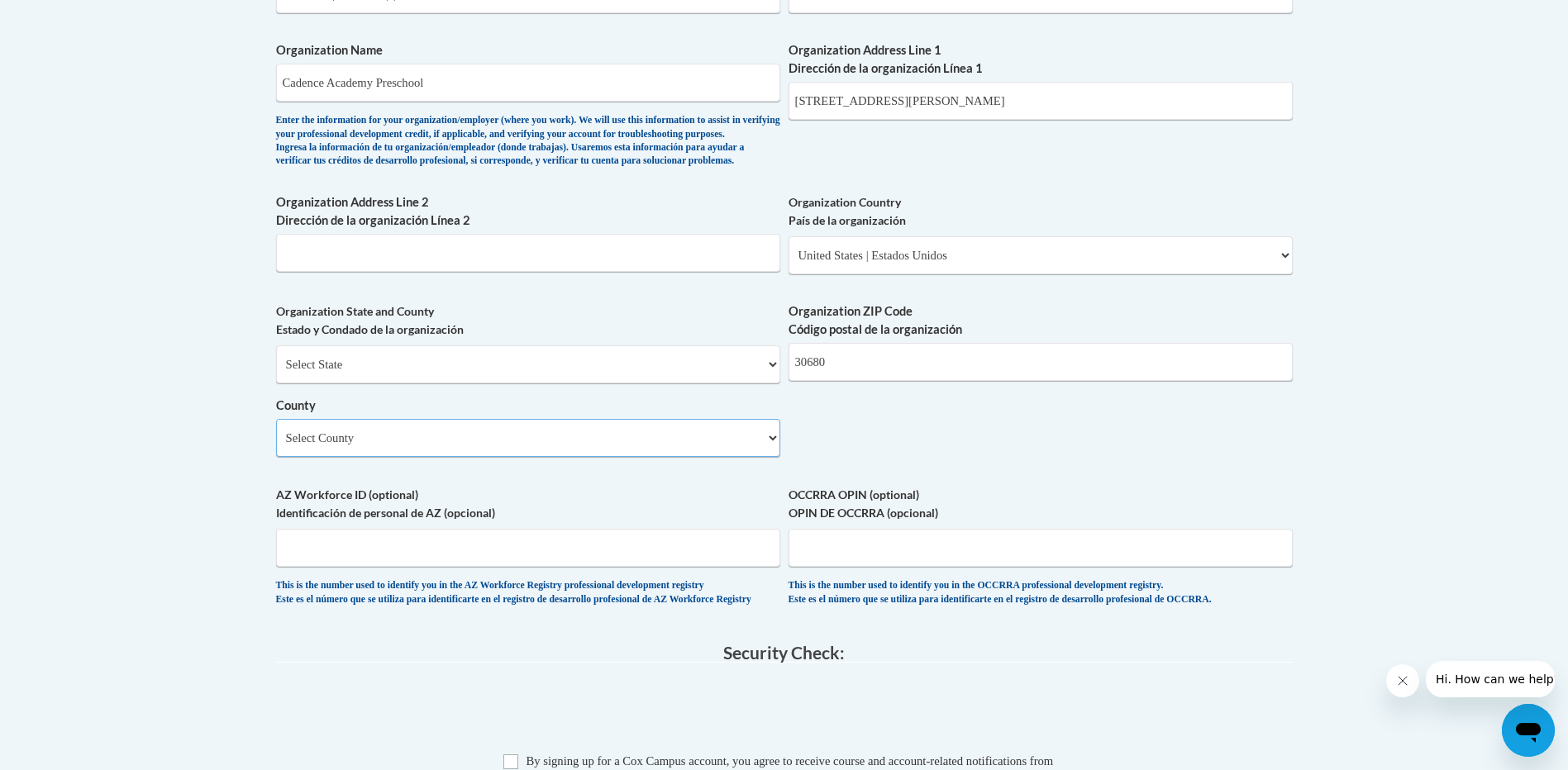
click at [567, 453] on select "Select County Appling Atkinson Bacon Baker Baldwin Banks Barrow Bartow Ben Hill…" at bounding box center [527, 438] width 504 height 38
select select "Barrow"
click at [276, 446] on select "Select County Appling Atkinson Bacon Baker Baldwin Banks Barrow Bartow Ben Hill…" at bounding box center [527, 438] width 504 height 38
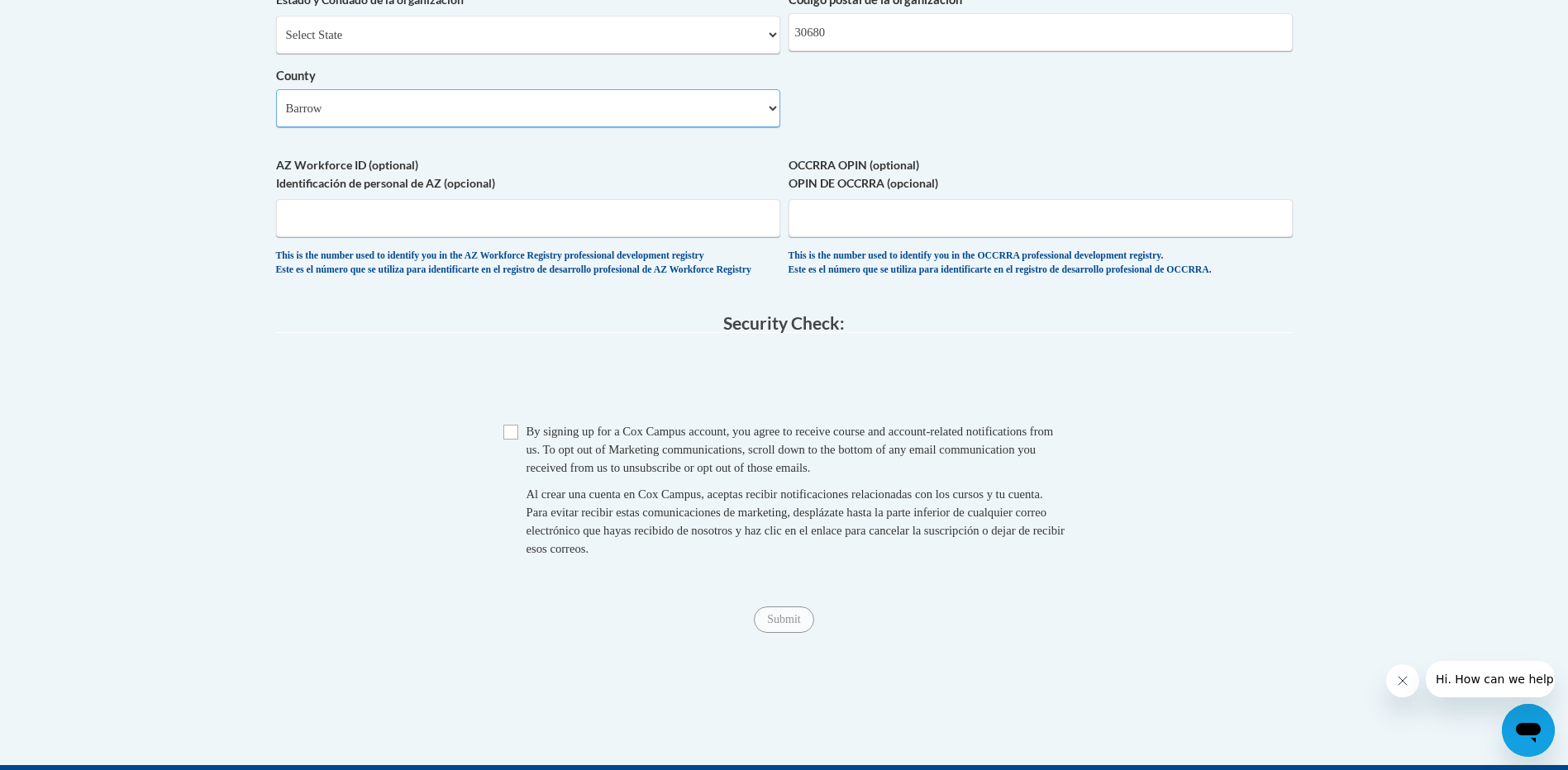
scroll to position [1405, 0]
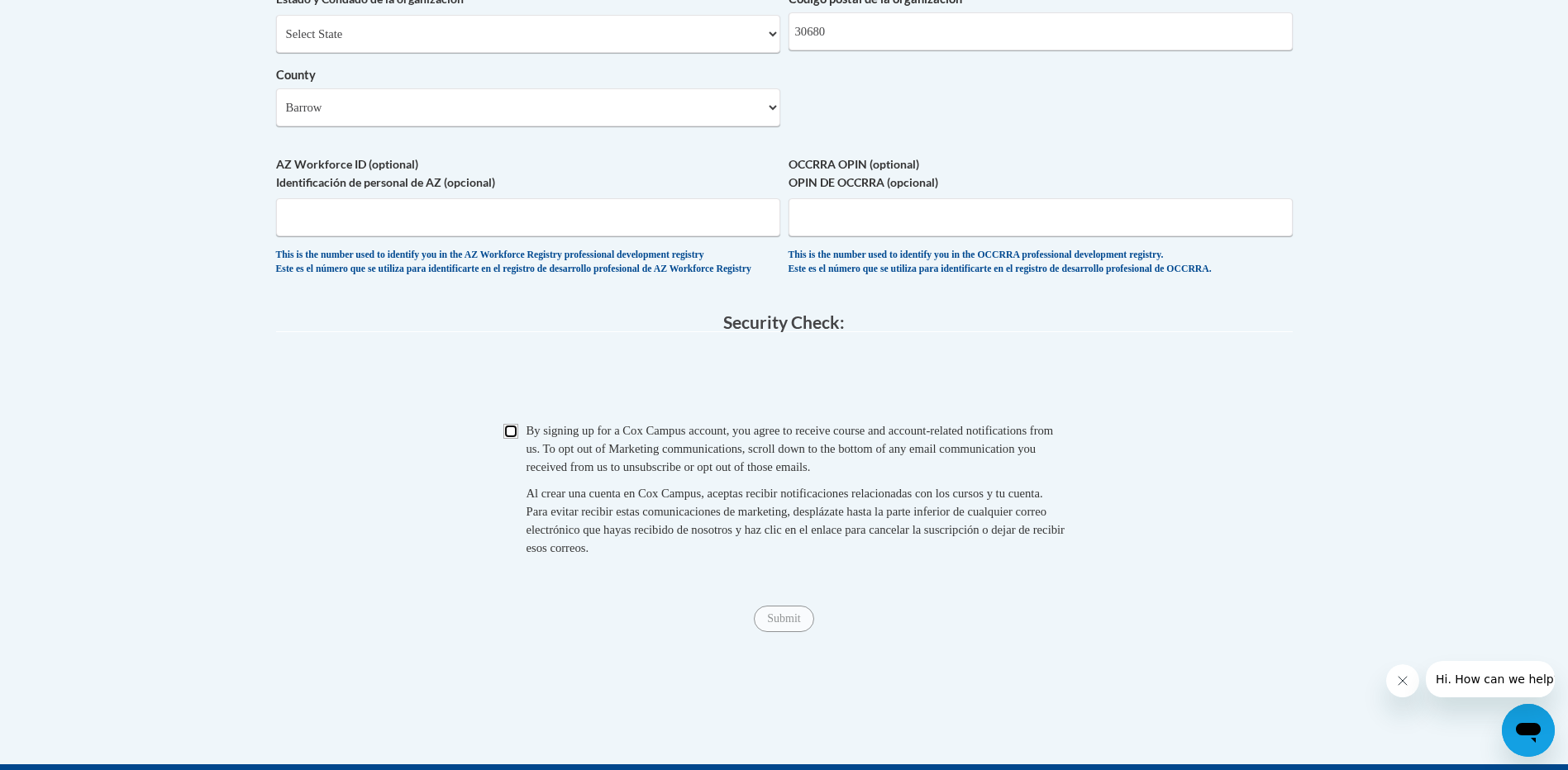
click at [516, 438] on input "Checkbox" at bounding box center [511, 432] width 15 height 15
checkbox input "true"
click at [774, 632] on input "Submit" at bounding box center [784, 618] width 59 height 26
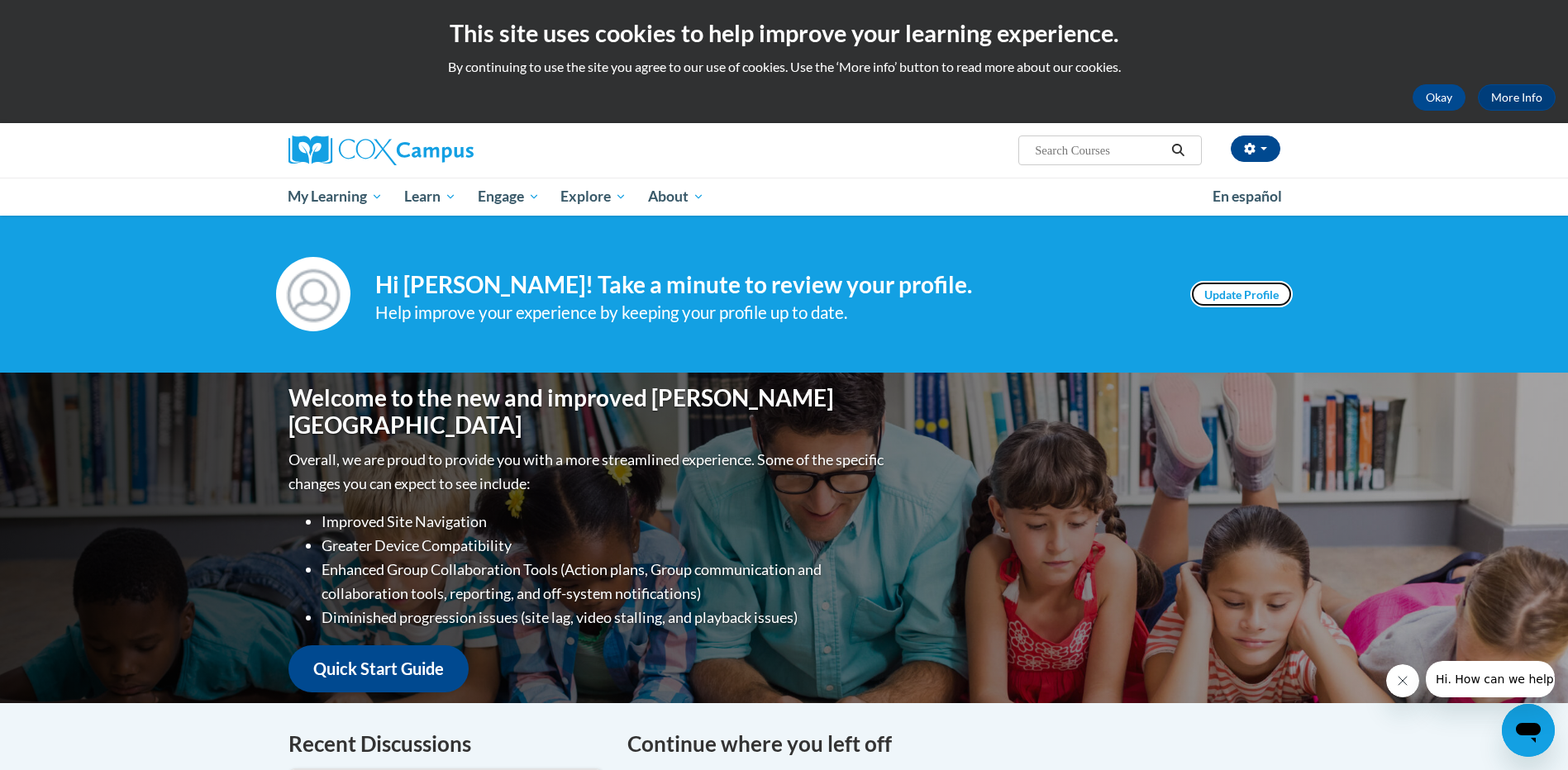
click at [1236, 296] on link "Update Profile" at bounding box center [1241, 293] width 103 height 26
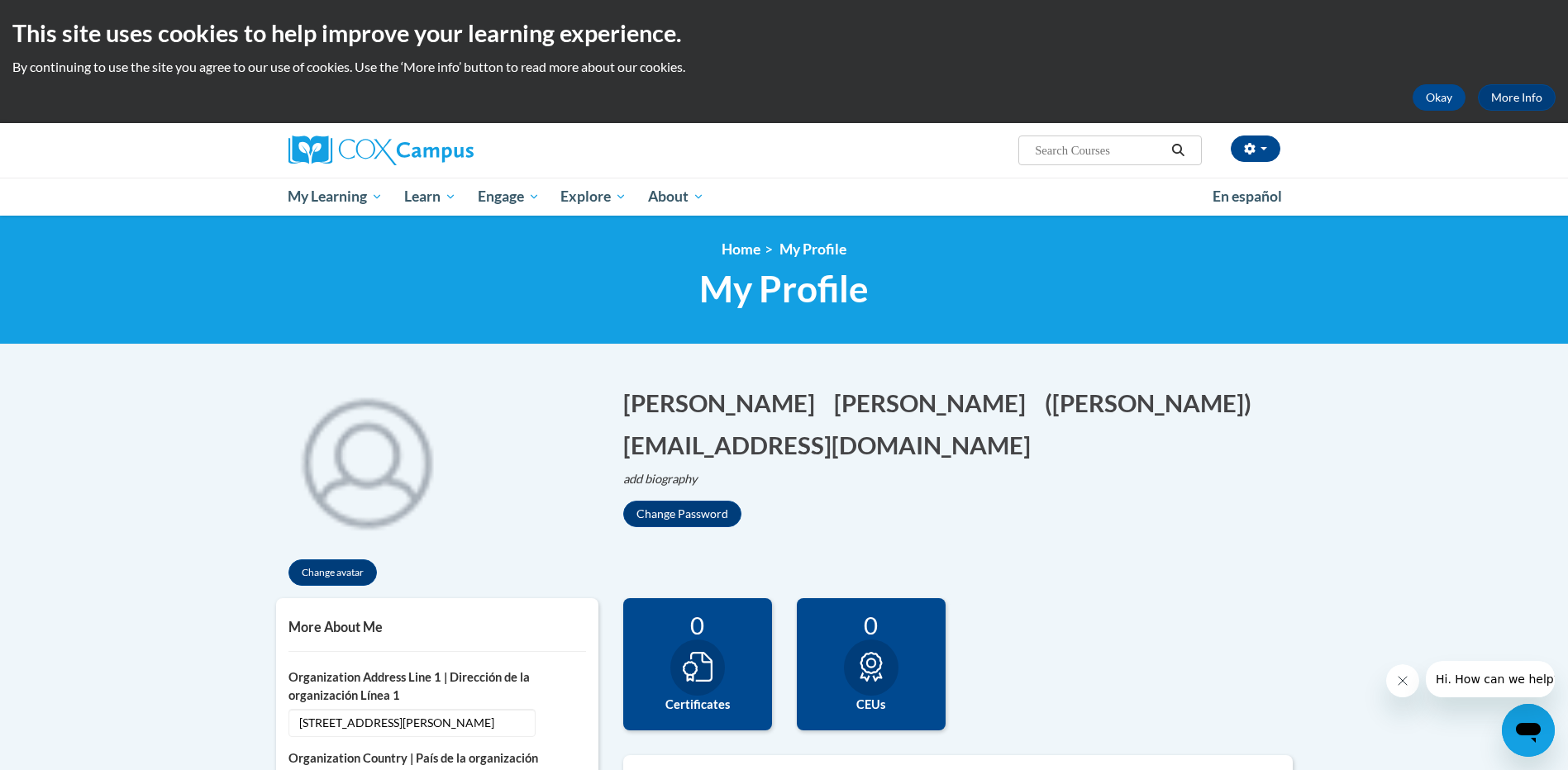
click at [1057, 159] on input "Search..." at bounding box center [1099, 150] width 132 height 20
click at [1053, 148] on input "Search..." at bounding box center [1099, 150] width 132 height 20
type input "language and literacy"
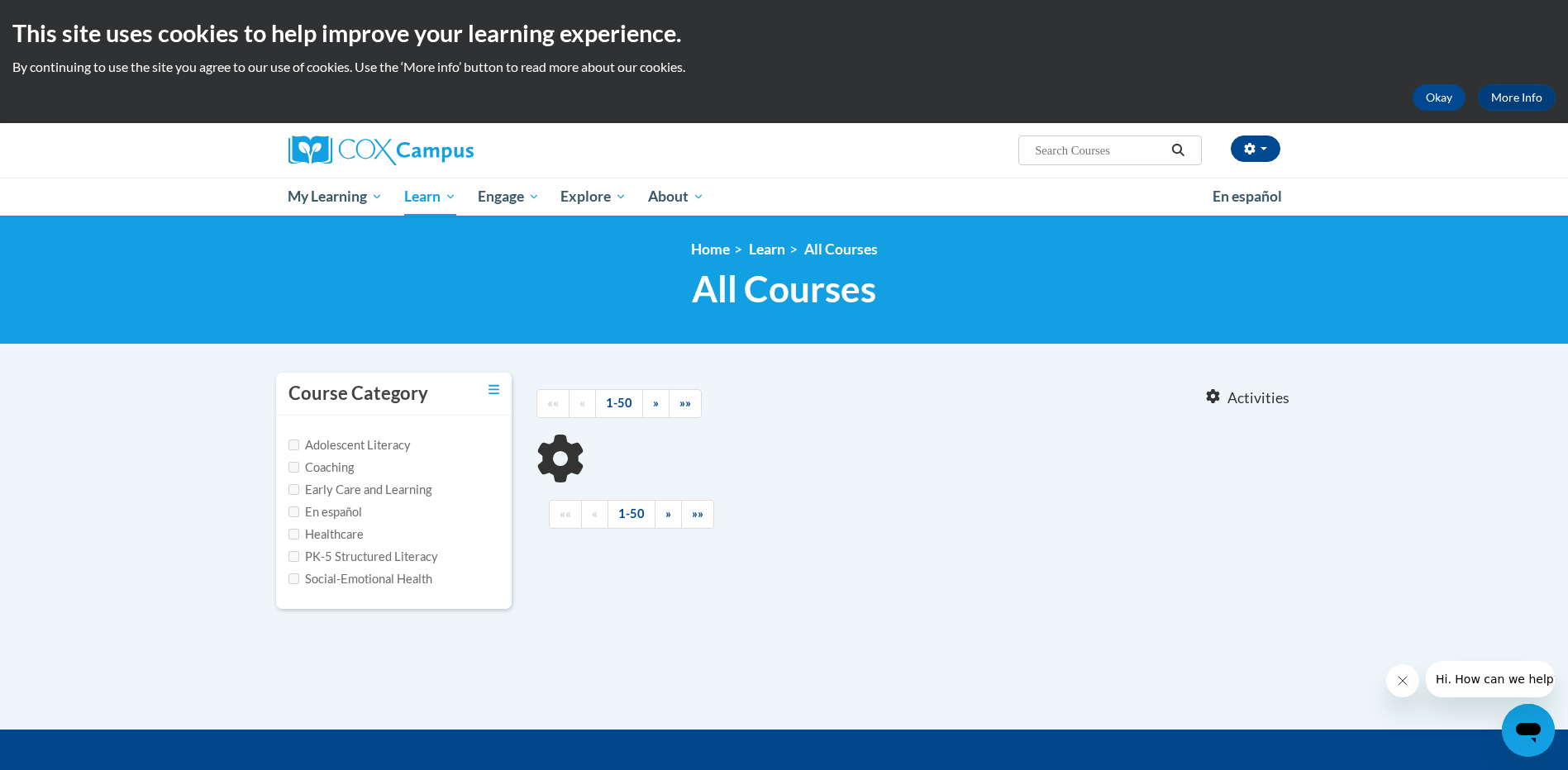
type input "language and literacy"
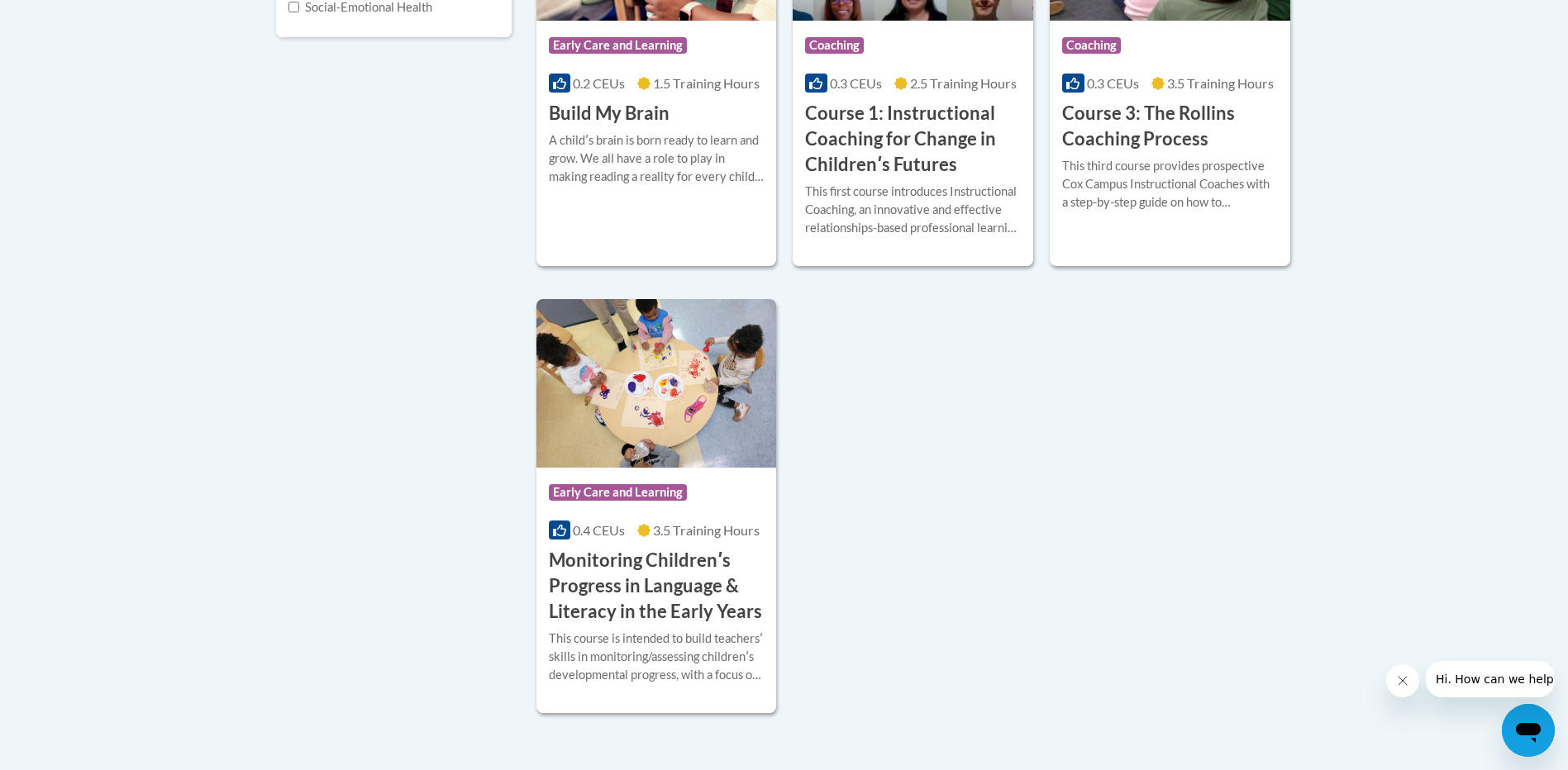
scroll to position [413, 0]
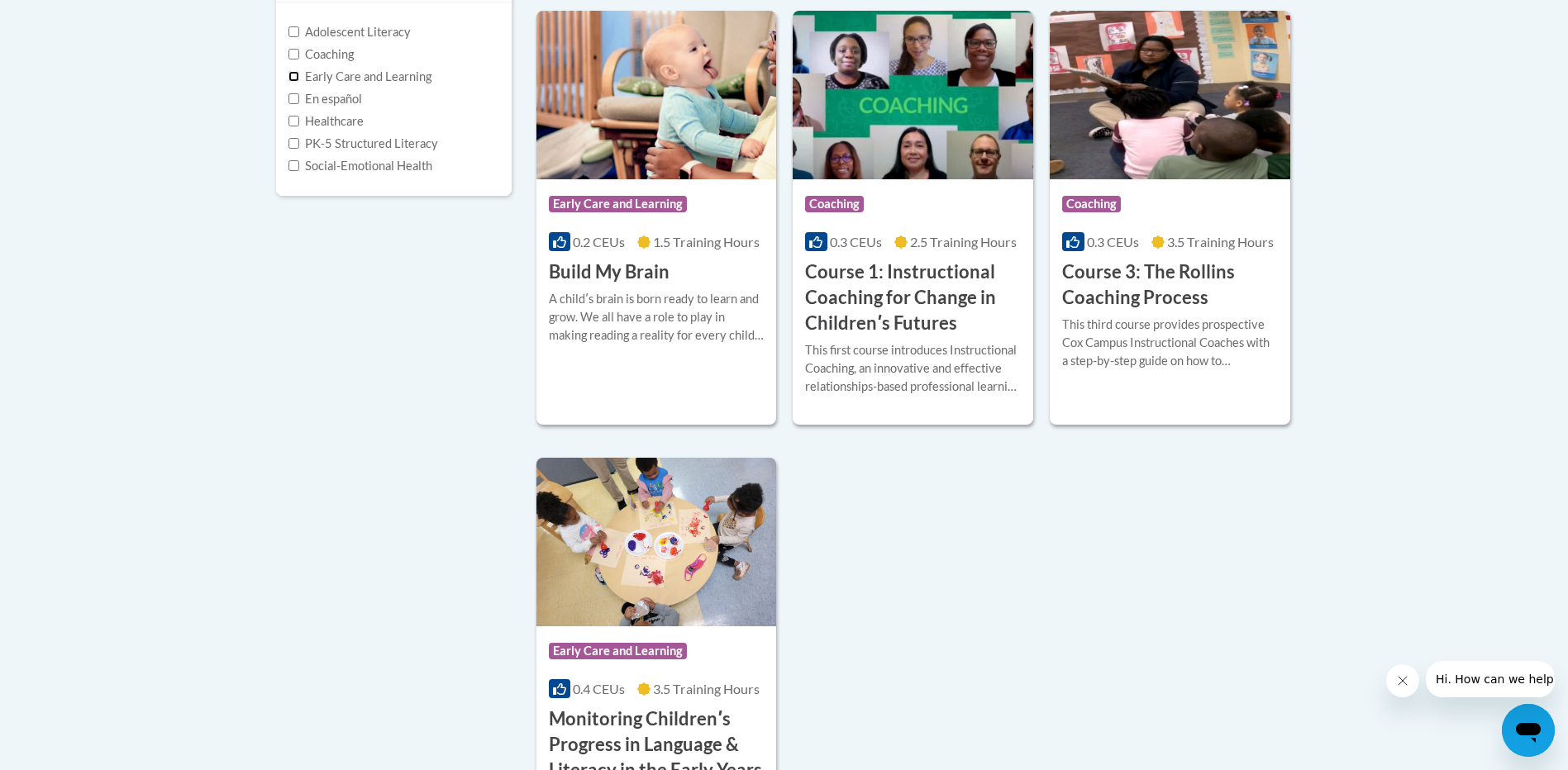
click at [294, 75] on input "Early Care and Learning" at bounding box center [293, 76] width 11 height 11
checkbox input "true"
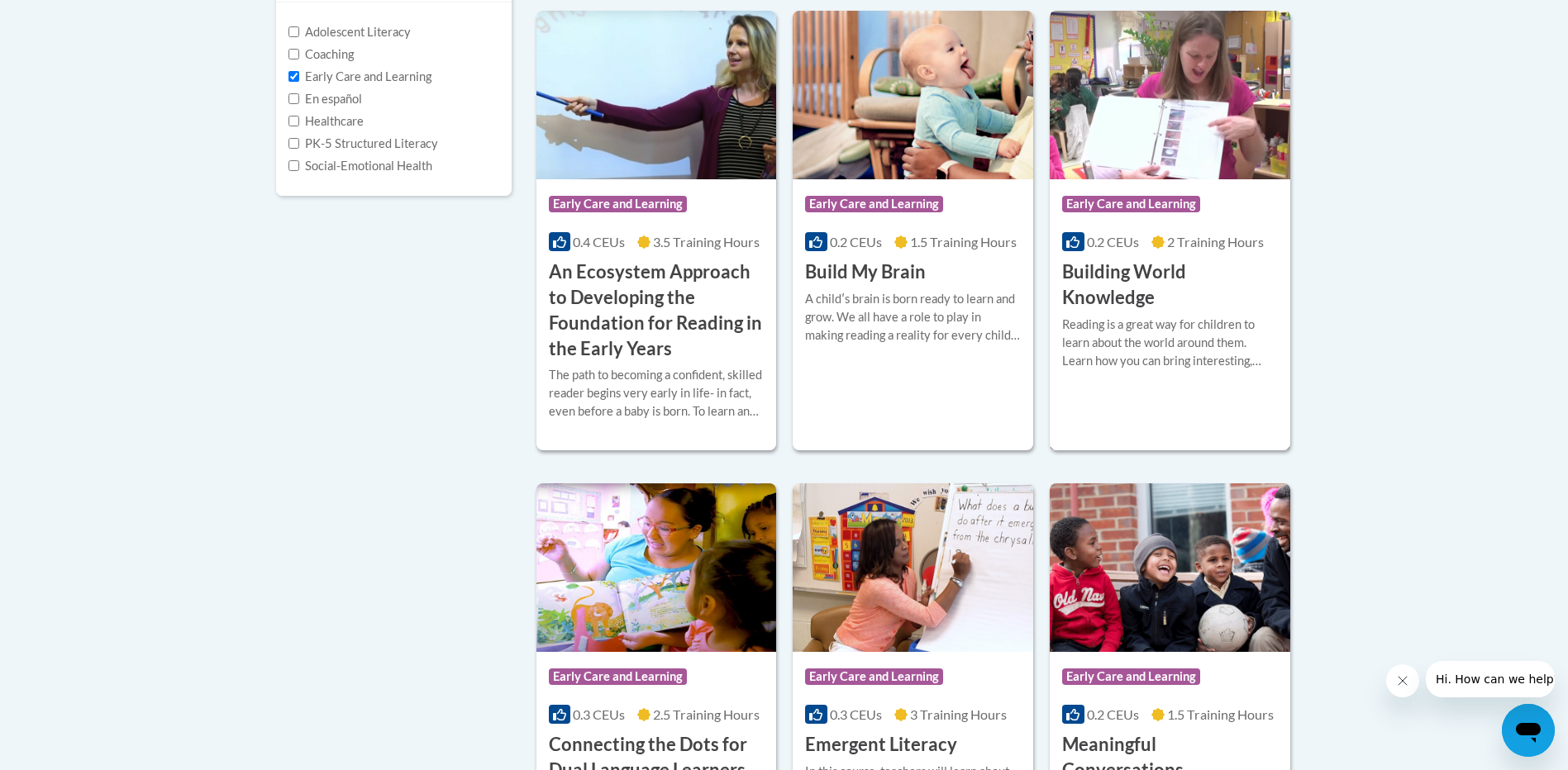
click at [1106, 276] on h3 "Building World Knowledge" at bounding box center [1169, 285] width 215 height 51
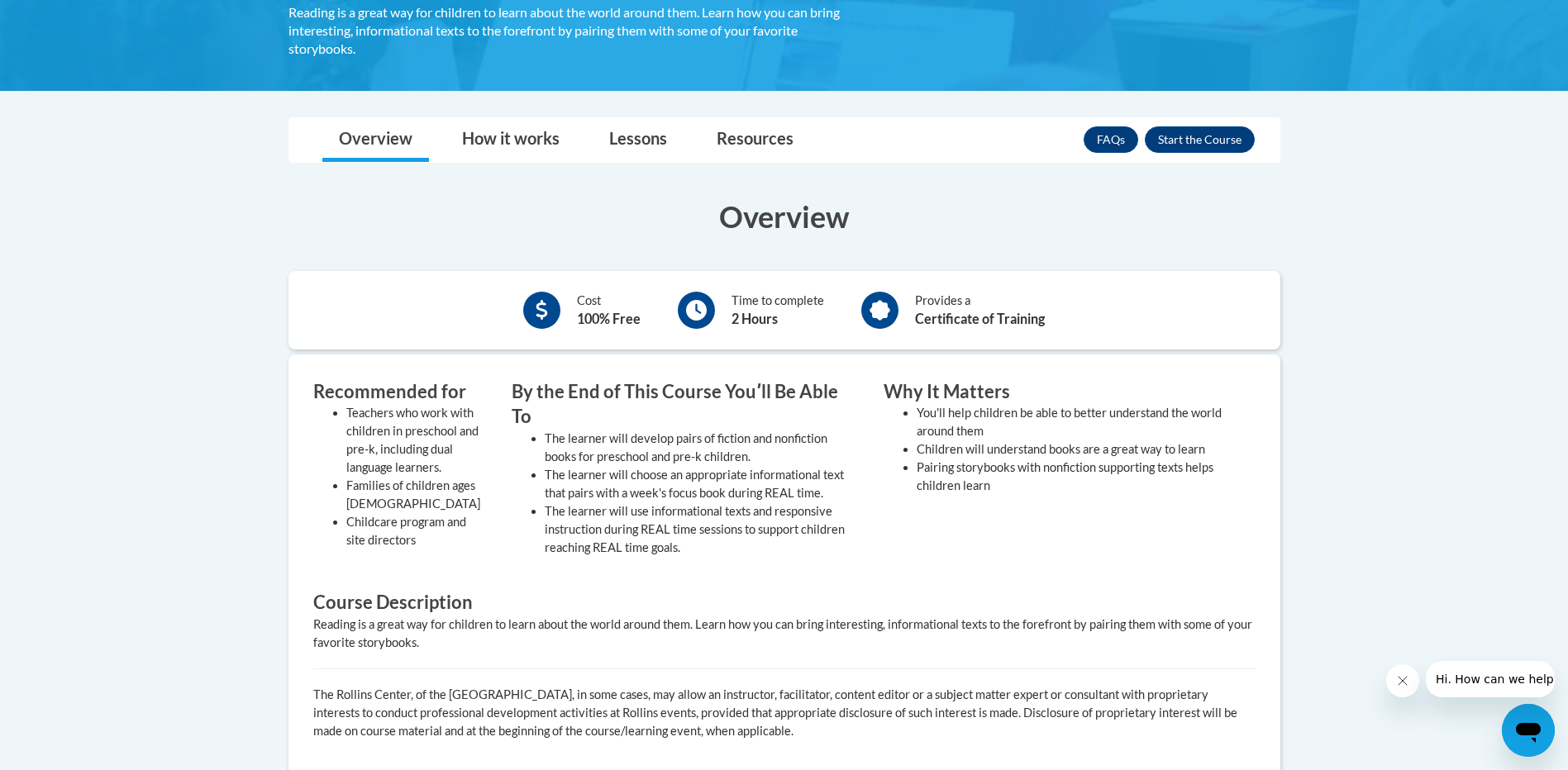
scroll to position [165, 0]
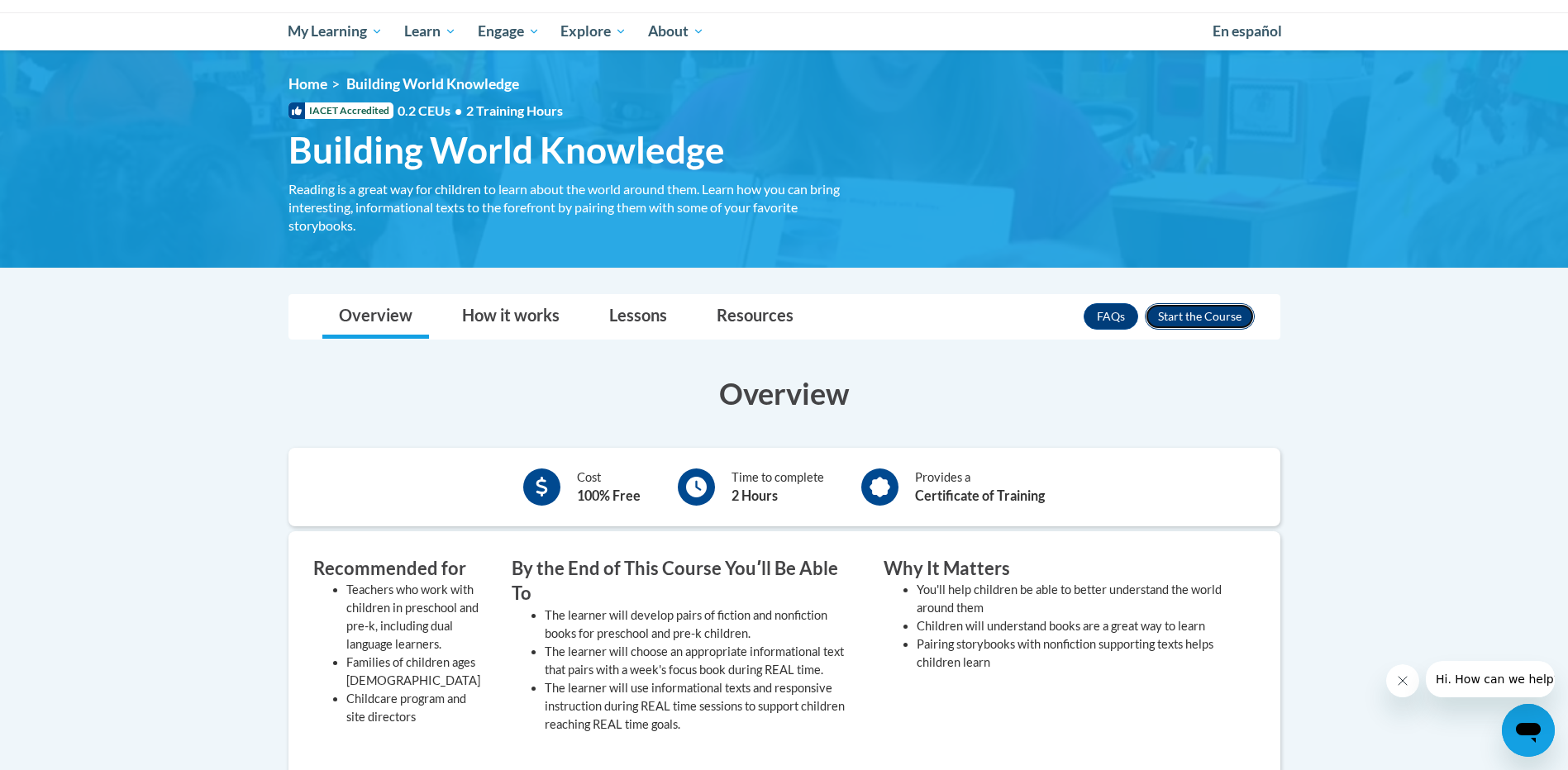
click at [1188, 315] on button "Enroll" at bounding box center [1200, 316] width 110 height 26
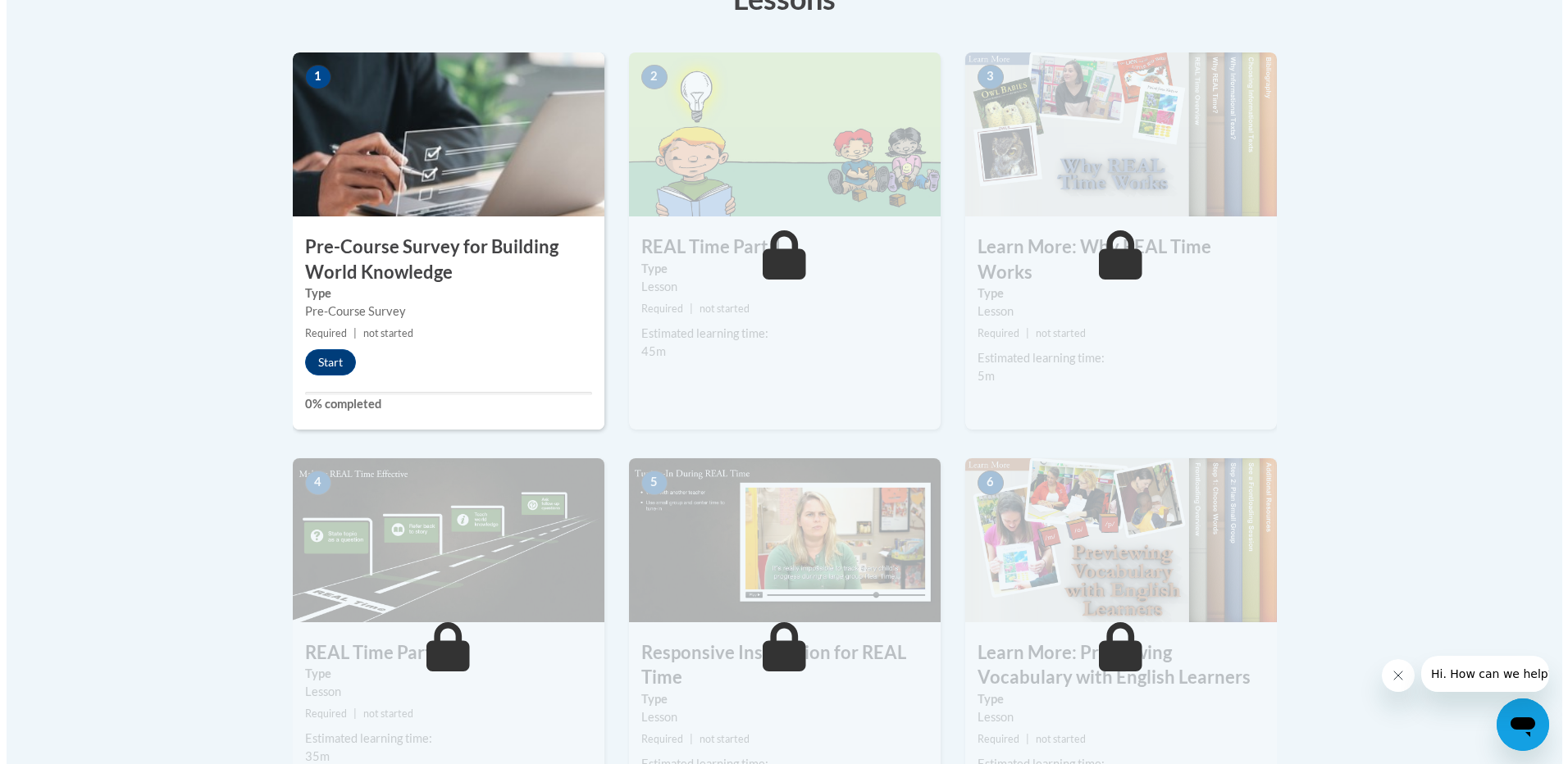
scroll to position [328, 0]
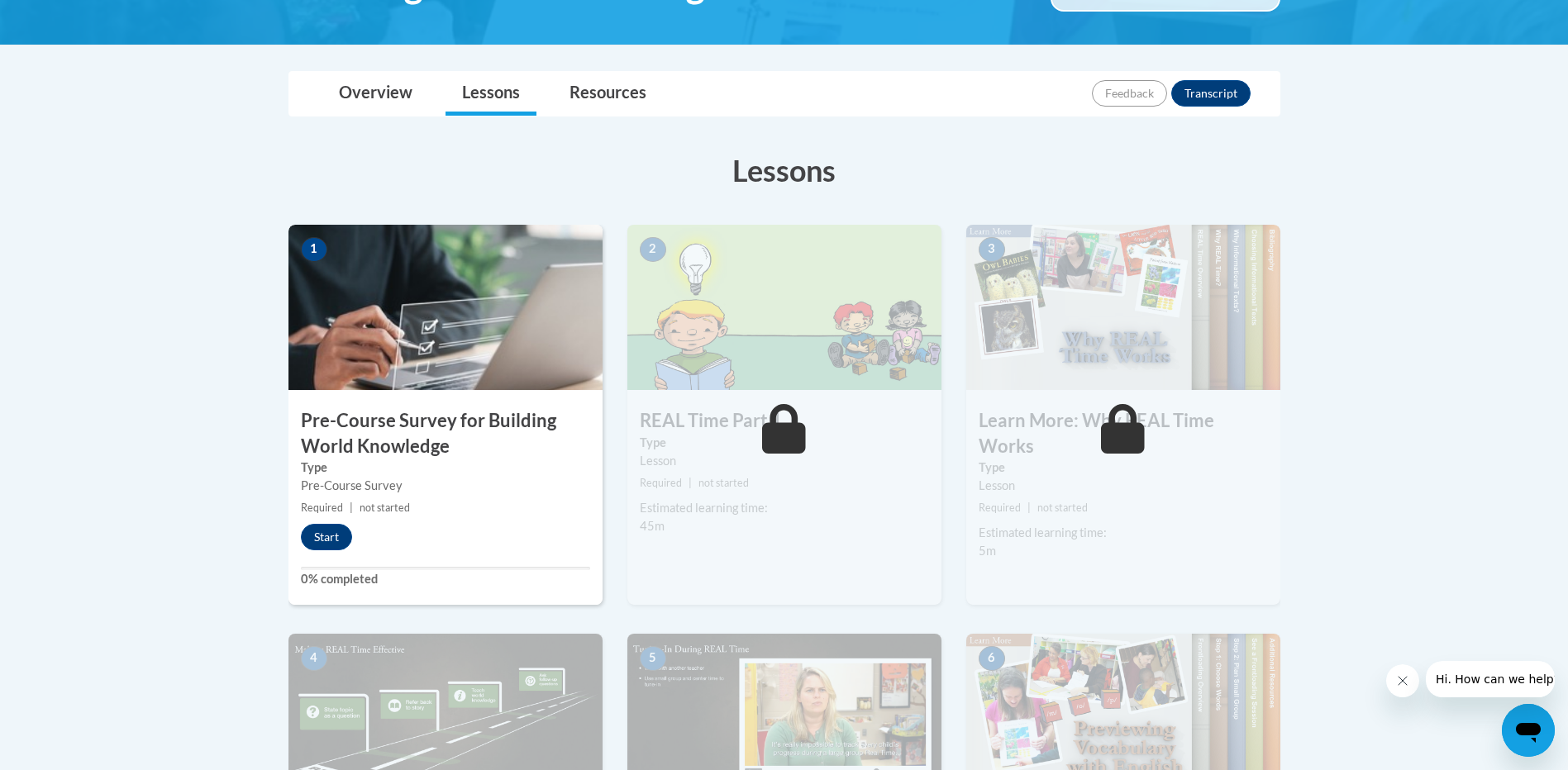
click at [418, 336] on img at bounding box center [445, 307] width 314 height 165
click at [323, 534] on button "Start" at bounding box center [326, 537] width 51 height 26
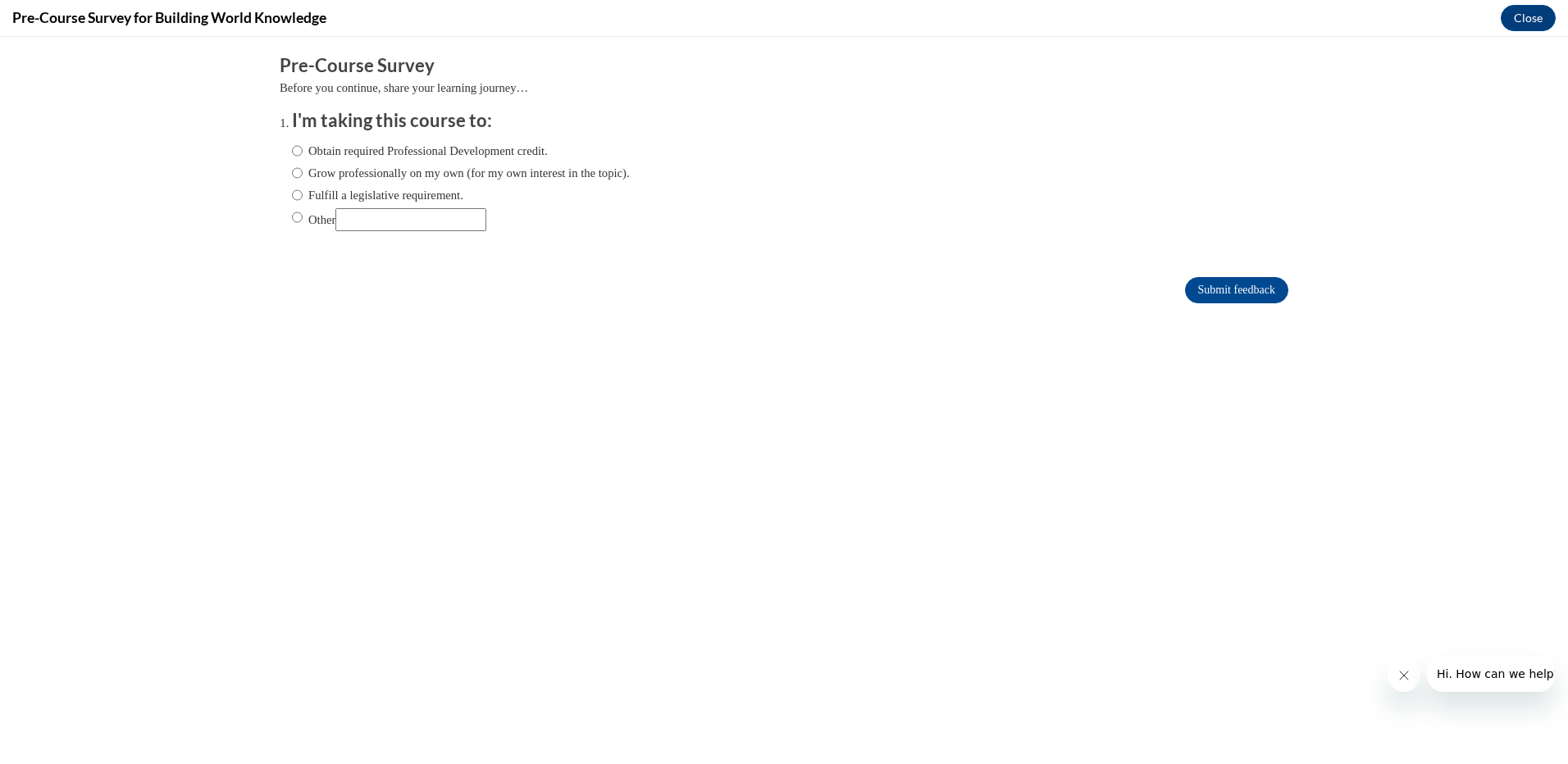
scroll to position [0, 0]
click at [292, 148] on input "Obtain required Professional Development credit." at bounding box center [297, 151] width 11 height 18
radio input "true"
click at [1254, 285] on input "Submit feedback" at bounding box center [1236, 289] width 104 height 26
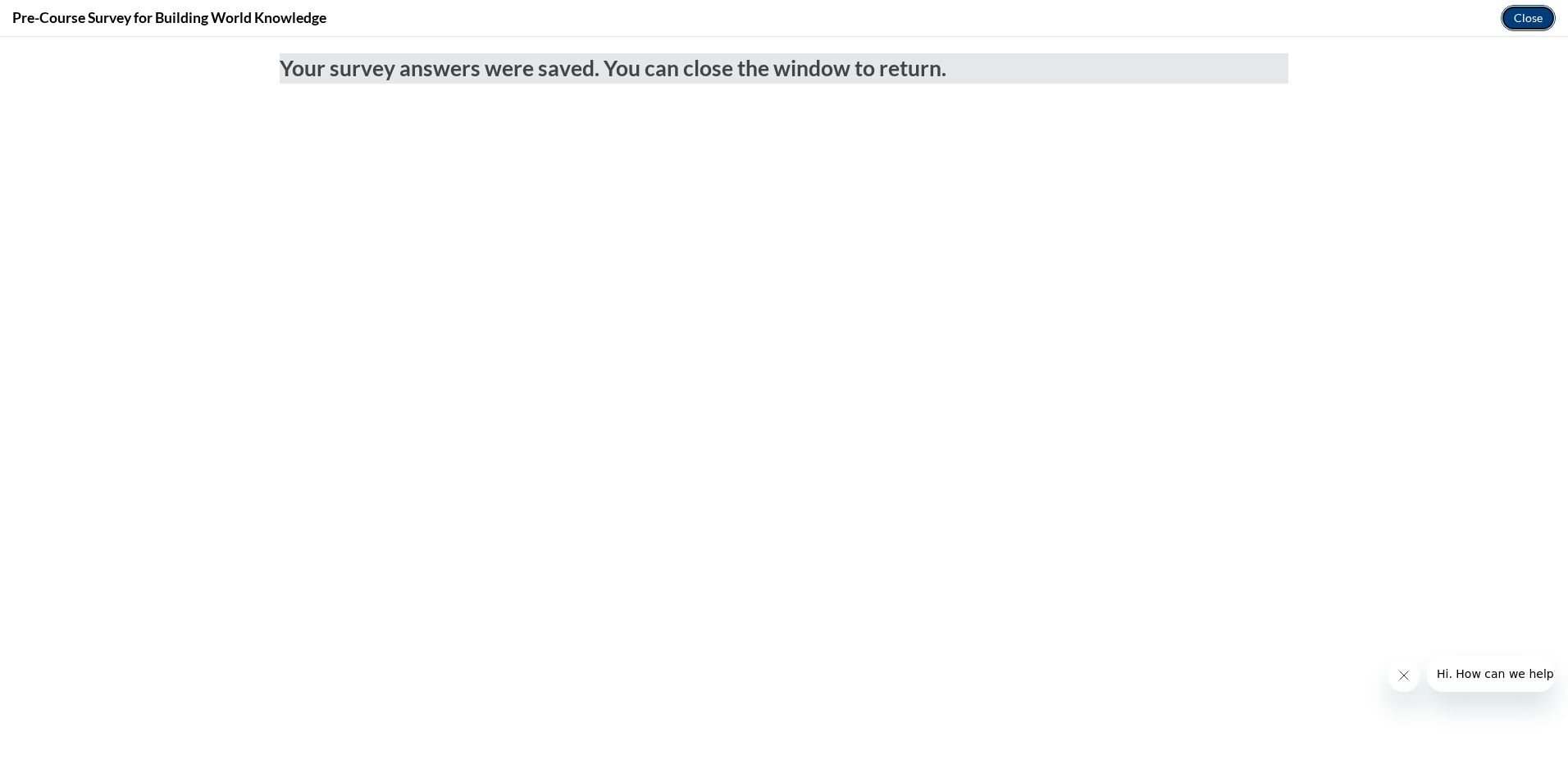
click at [1520, 17] on button "Close" at bounding box center [1528, 18] width 55 height 26
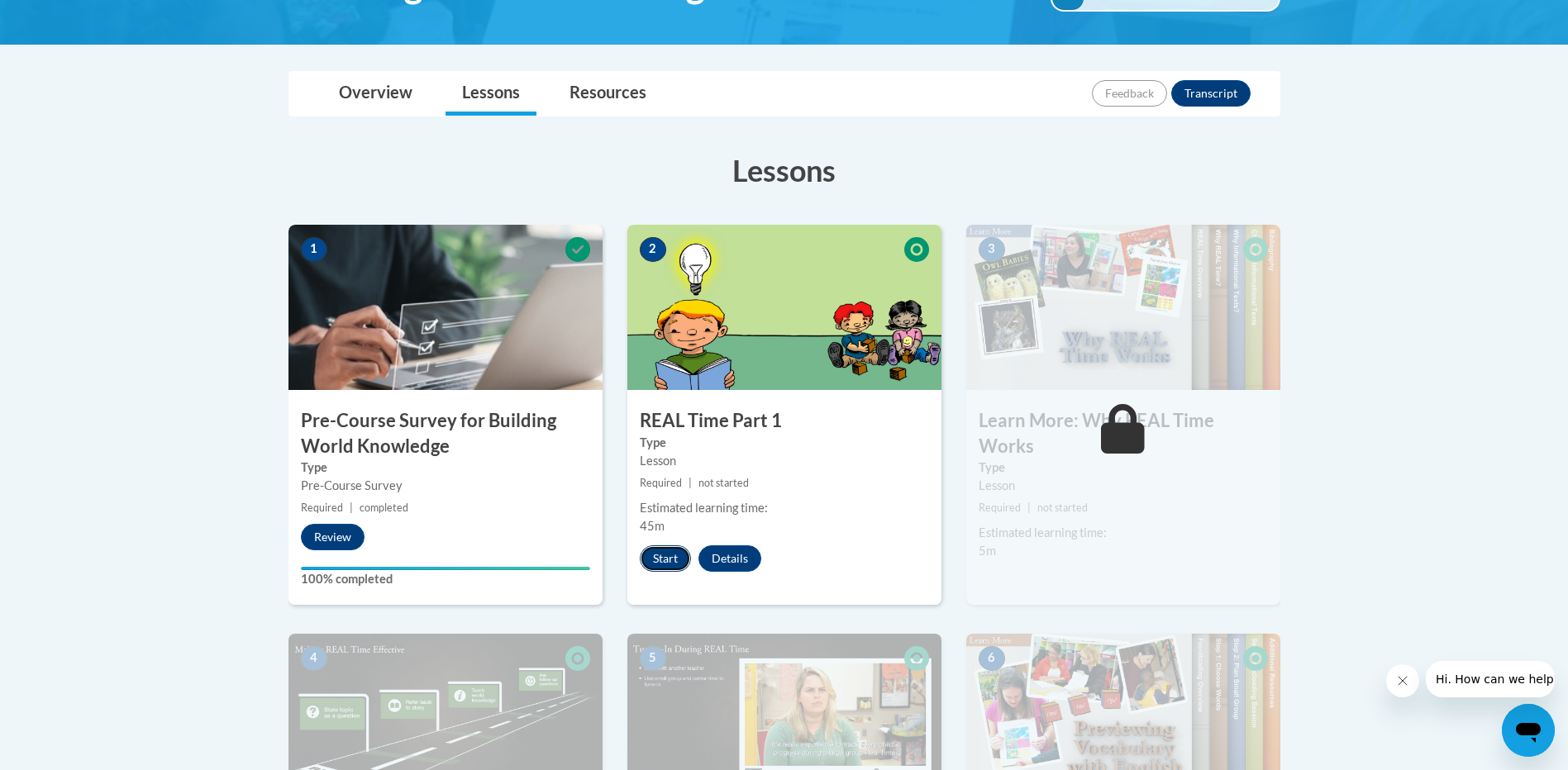
click at [665, 560] on button "Start" at bounding box center [665, 558] width 51 height 26
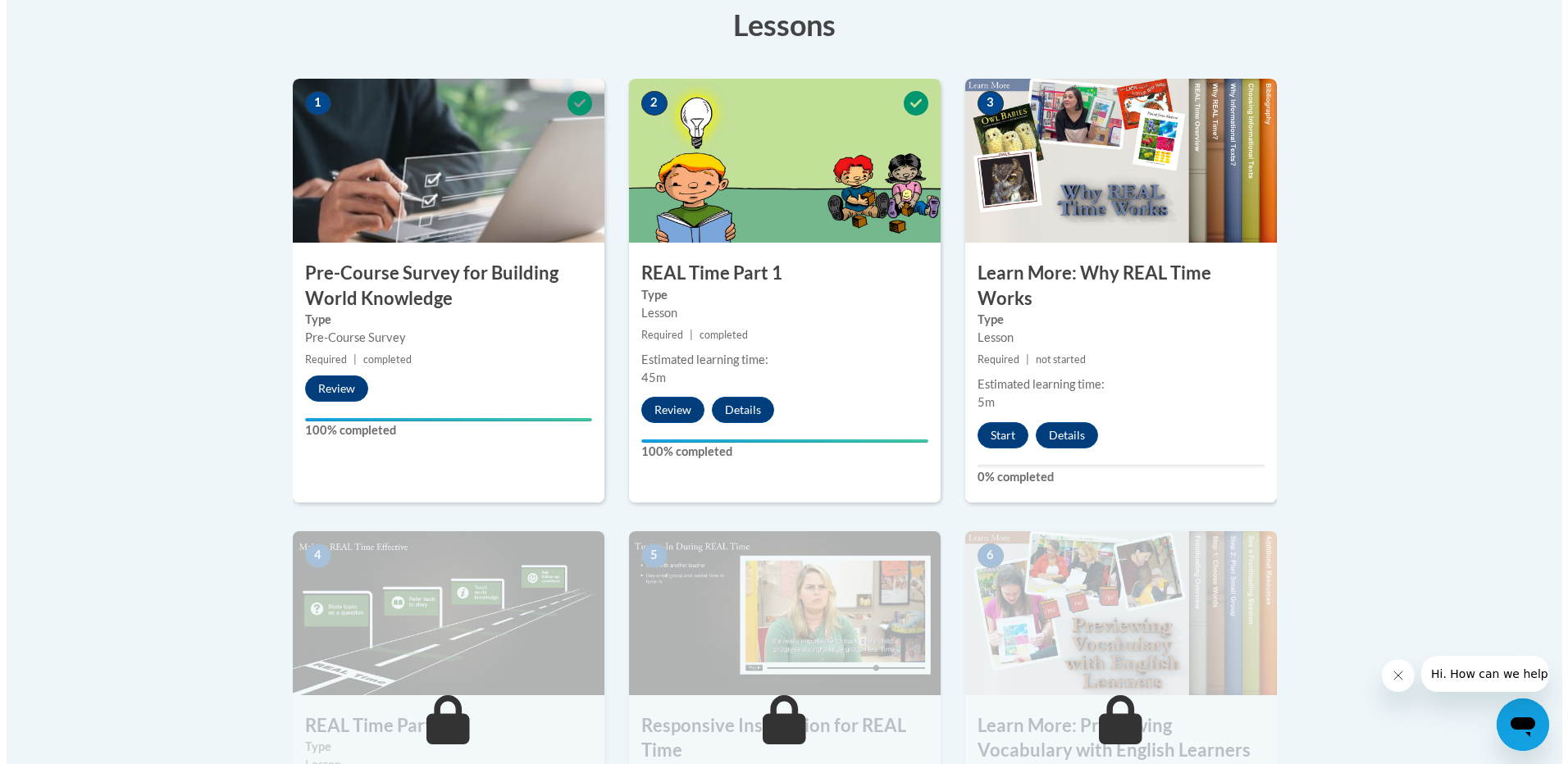
scroll to position [492, 0]
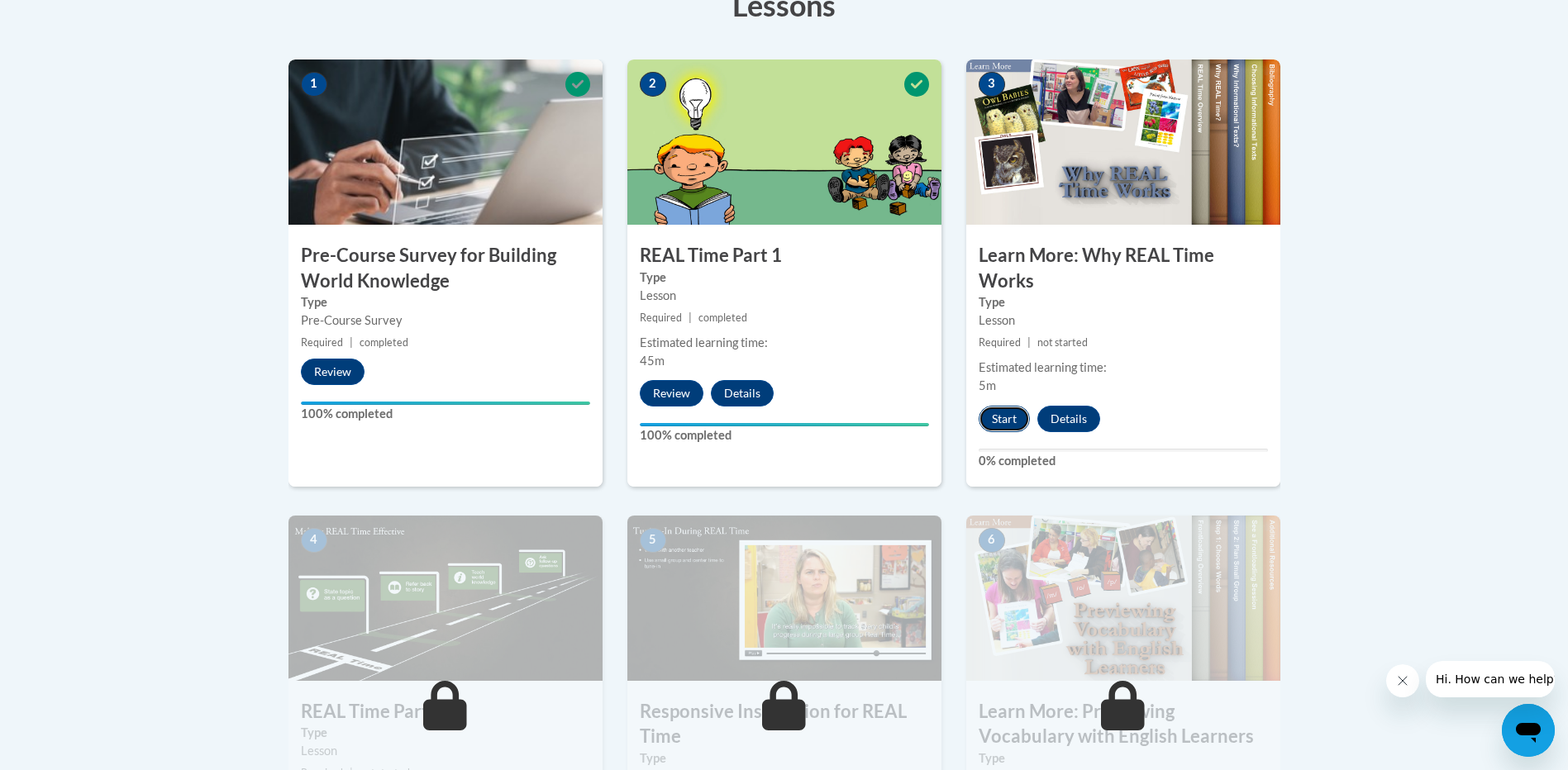
click at [1016, 416] on button "Start" at bounding box center [1004, 418] width 51 height 26
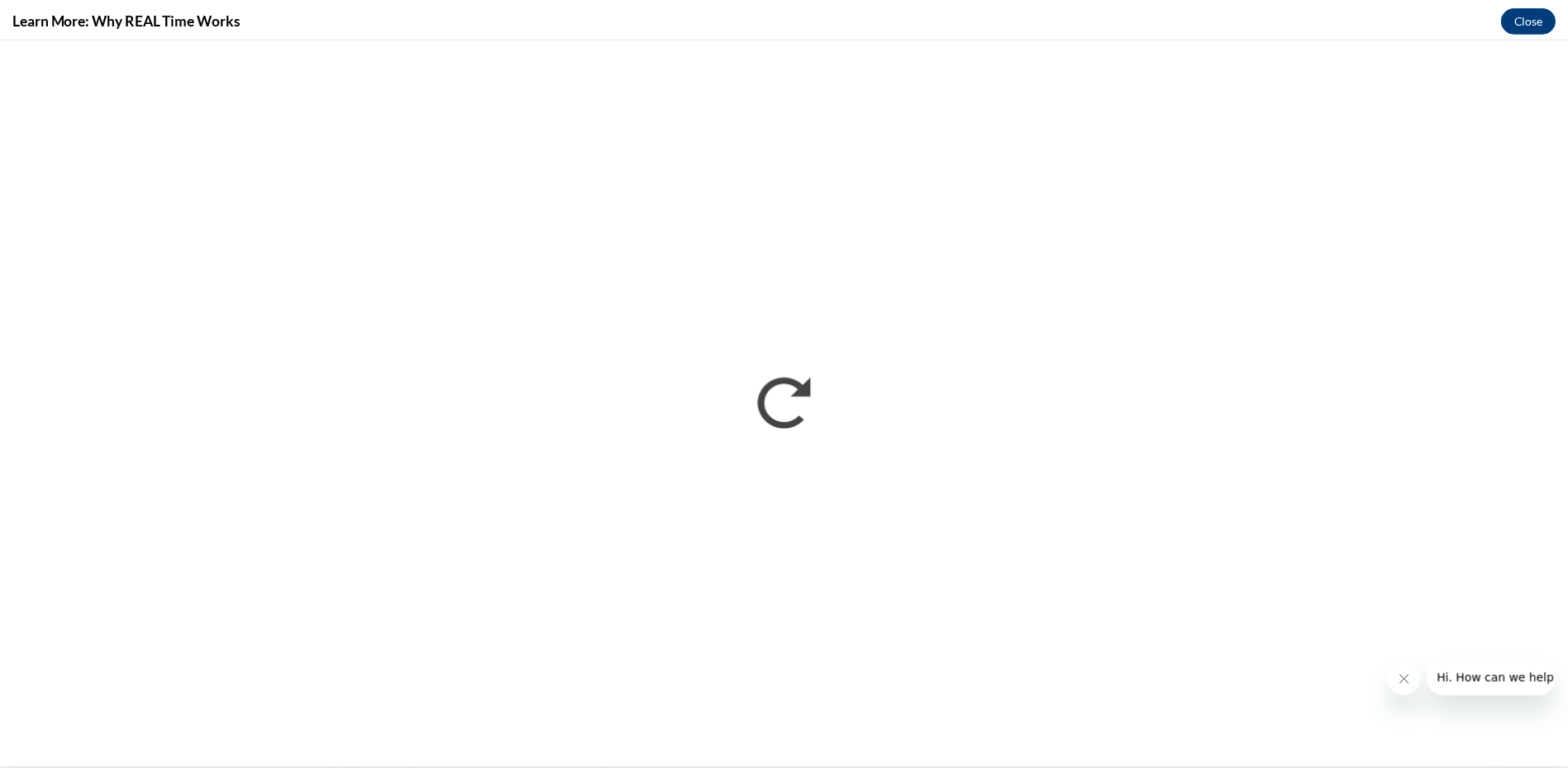
scroll to position [0, 0]
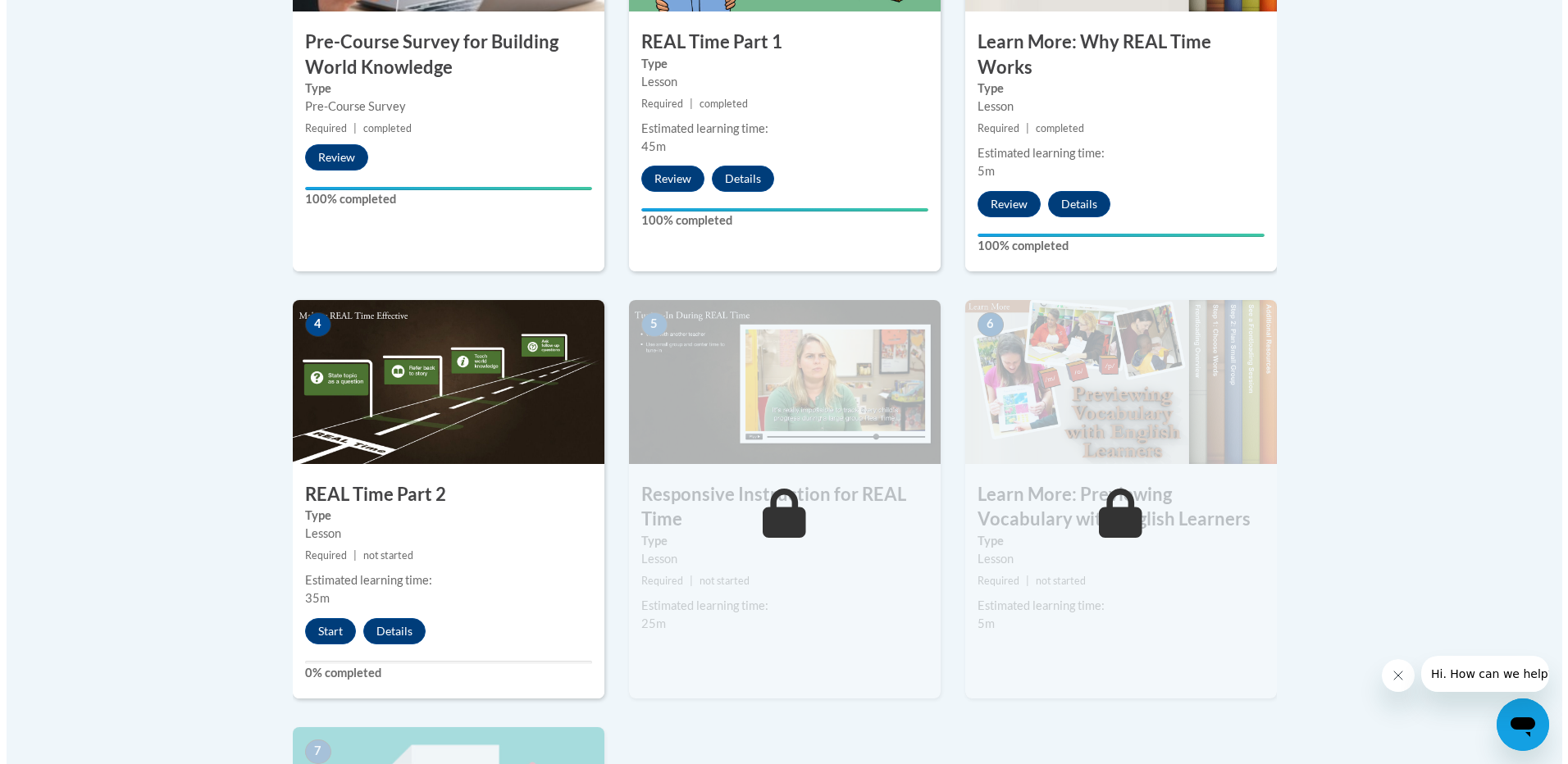
scroll to position [738, 0]
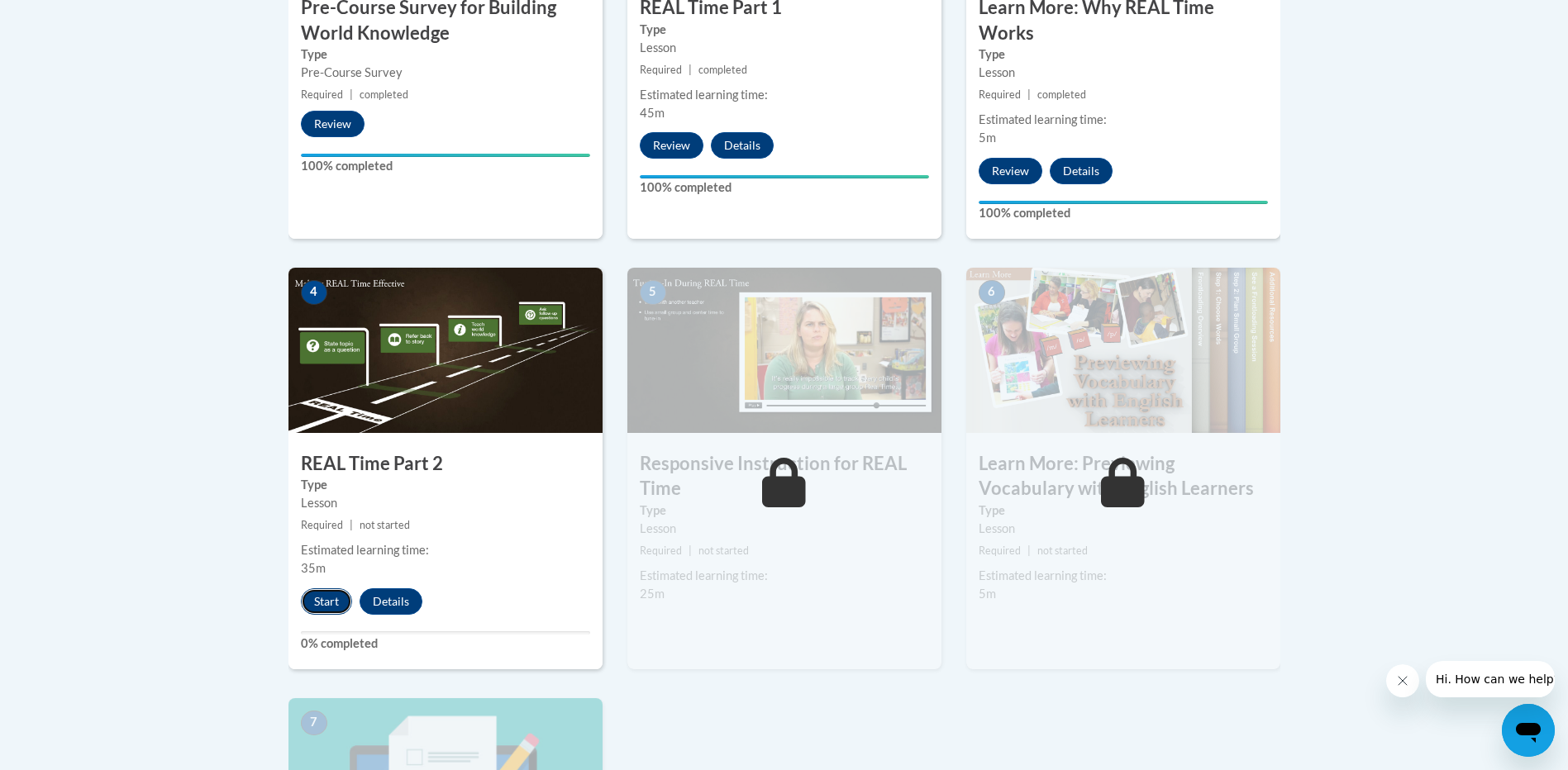
click at [310, 605] on button "Start" at bounding box center [326, 601] width 51 height 26
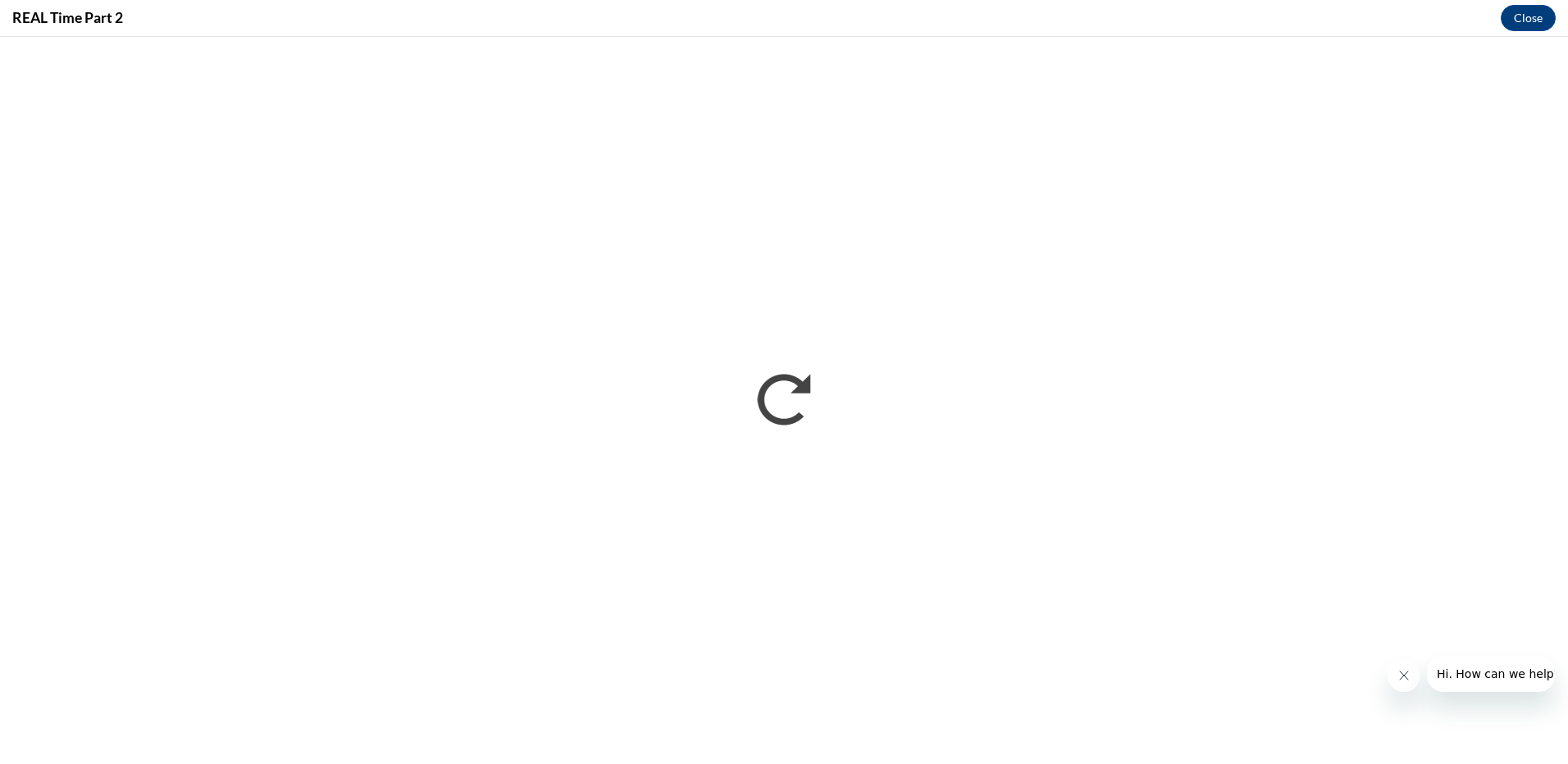
scroll to position [0, 0]
